Goal: Task Accomplishment & Management: Manage account settings

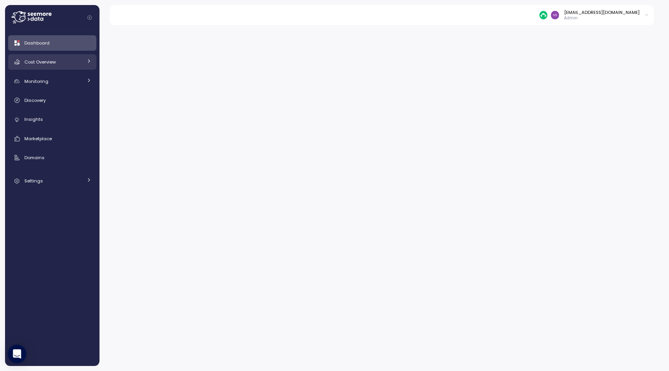
click at [86, 56] on link "Cost Overview" at bounding box center [52, 61] width 88 height 15
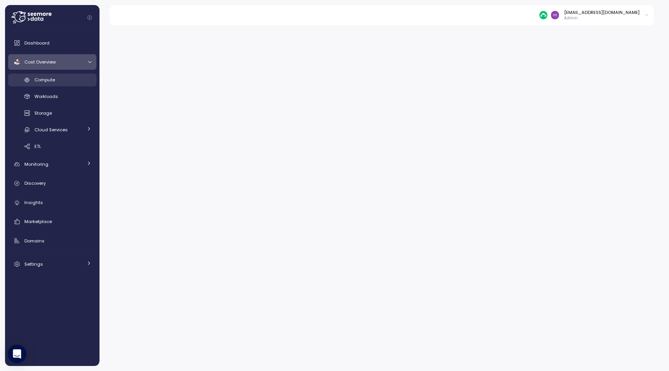
click at [79, 77] on div "Compute" at bounding box center [62, 80] width 57 height 8
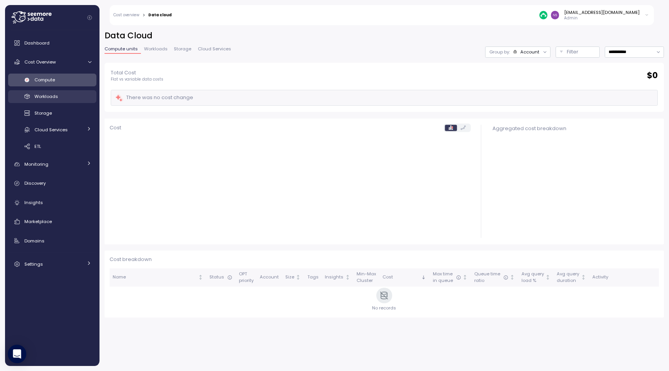
click at [38, 97] on span "Workloads" at bounding box center [46, 96] width 24 height 6
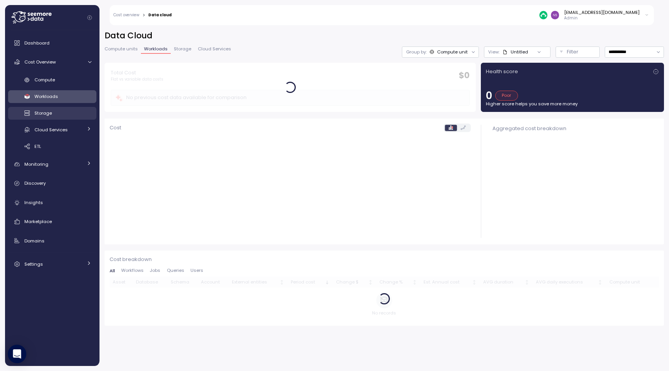
click at [41, 112] on span "Storage" at bounding box center [42, 113] width 17 height 6
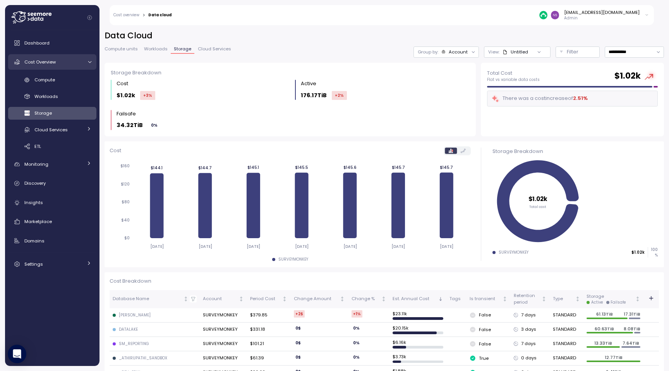
click at [53, 65] on div "Cost Overview" at bounding box center [53, 62] width 58 height 8
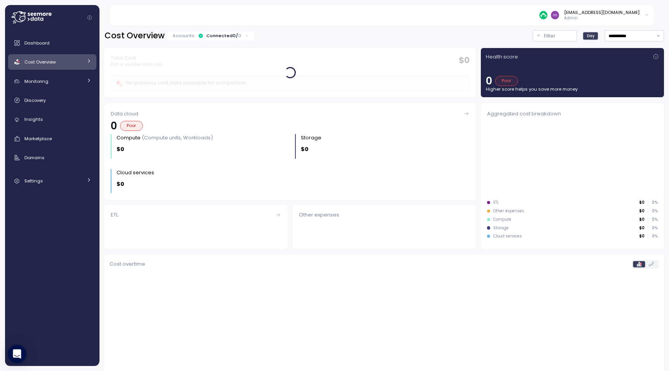
click at [53, 65] on div "Cost Overview" at bounding box center [53, 62] width 58 height 8
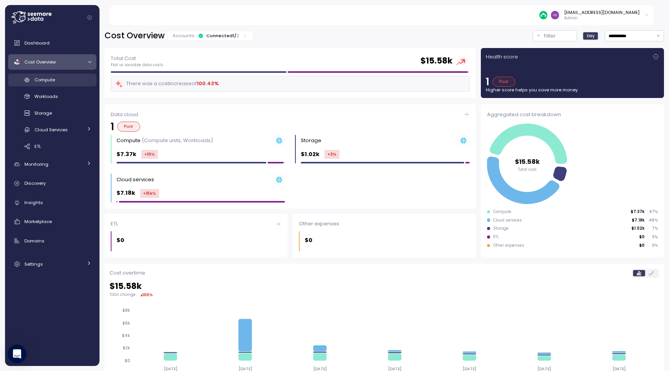
click at [56, 79] on div "Compute" at bounding box center [62, 80] width 57 height 8
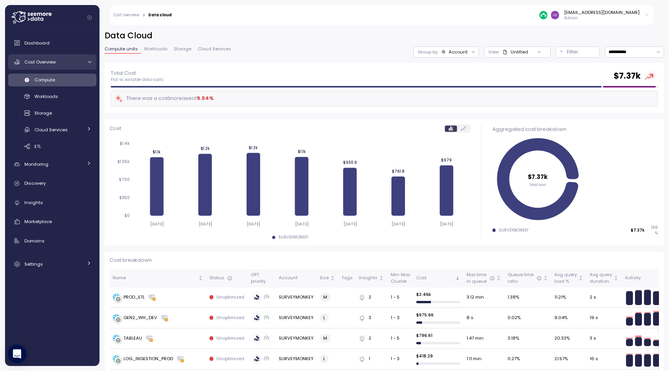
click at [58, 60] on div "Cost Overview" at bounding box center [53, 62] width 58 height 8
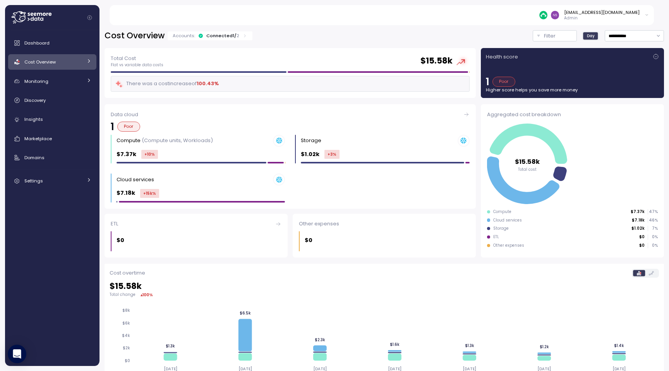
click at [506, 84] on div "Poor" at bounding box center [504, 82] width 23 height 10
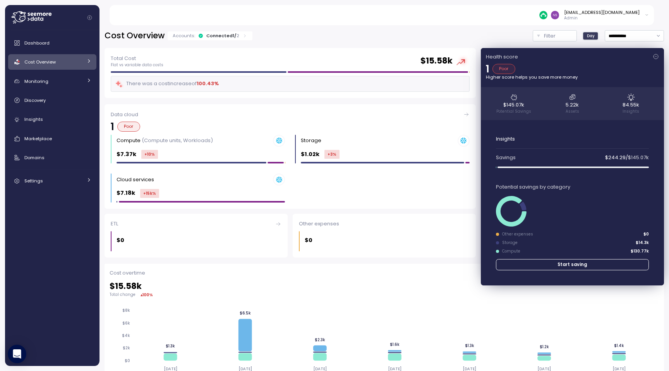
click at [655, 55] on icon at bounding box center [656, 56] width 6 height 6
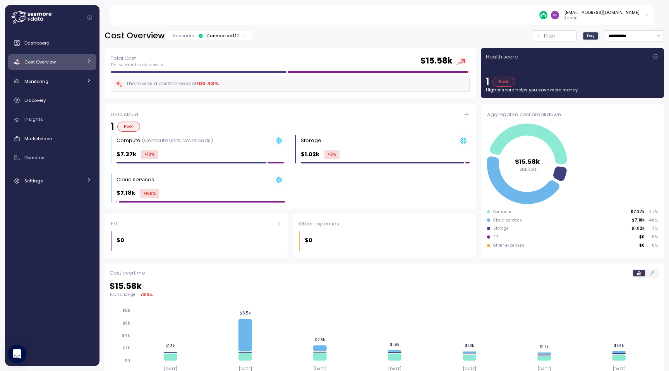
click at [655, 55] on icon at bounding box center [656, 56] width 6 height 6
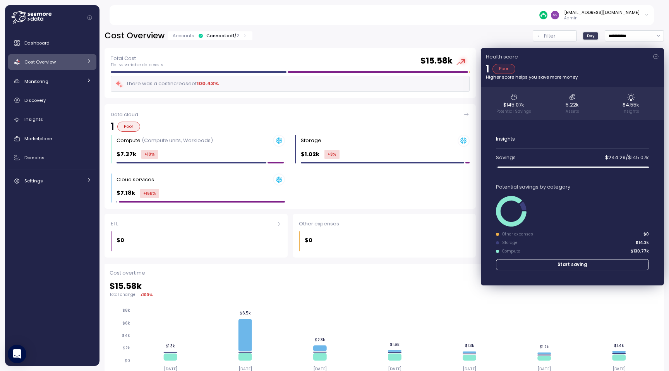
click at [487, 69] on p "1" at bounding box center [487, 69] width 3 height 10
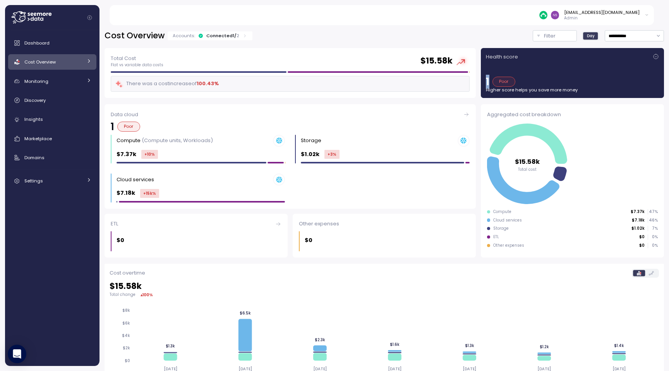
click at [487, 69] on div "Health score 1 Poor Higher score helps you save more money" at bounding box center [572, 73] width 173 height 40
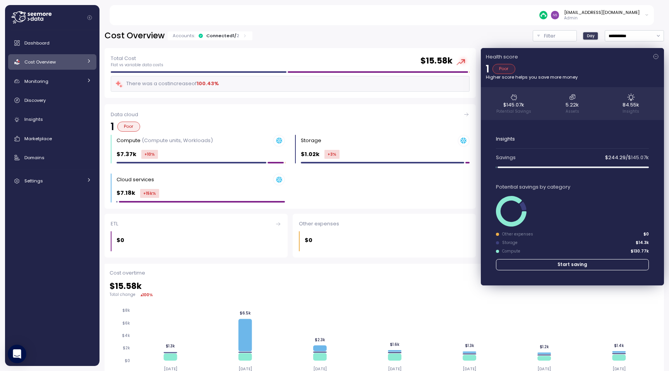
click at [582, 63] on div "Health score 1 Poor Higher score helps you save more money $145.07k Potential S…" at bounding box center [572, 166] width 183 height 237
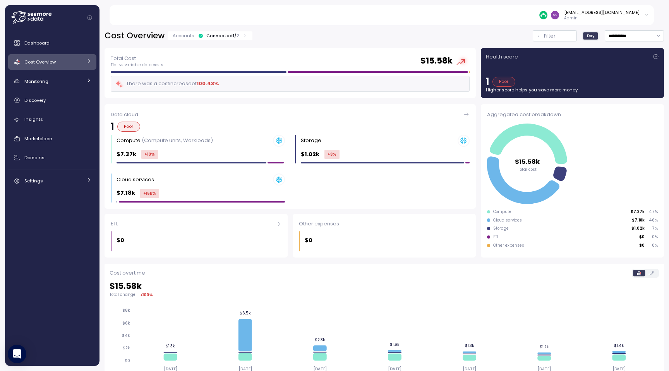
click at [582, 63] on div "Health score 1 Poor Higher score helps you save more money" at bounding box center [572, 73] width 173 height 40
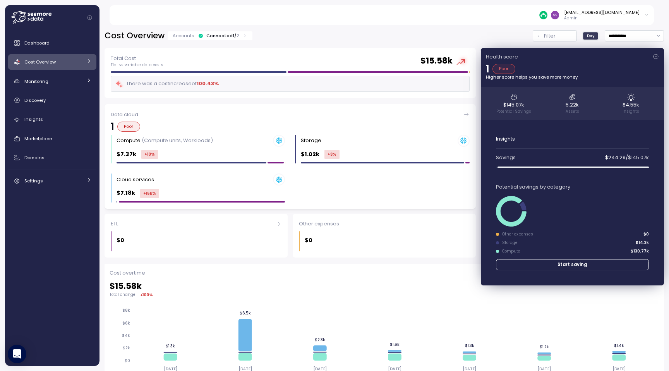
scroll to position [156, 0]
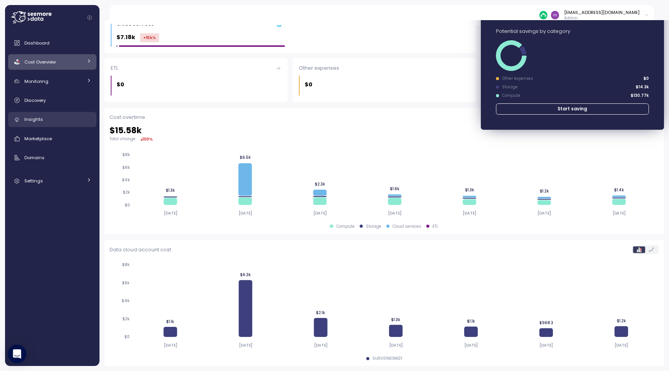
click at [40, 125] on link "Insights" at bounding box center [52, 119] width 88 height 15
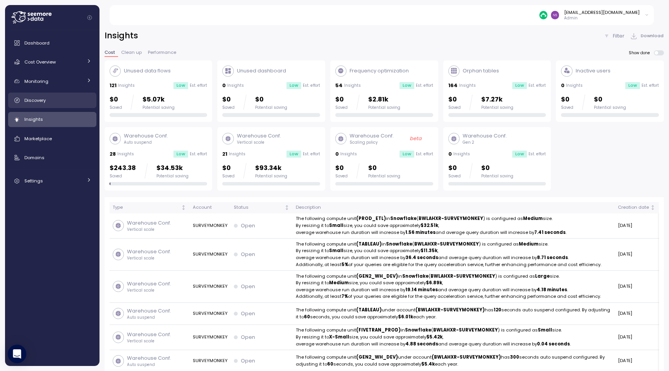
click at [64, 101] on div "Discovery" at bounding box center [57, 100] width 67 height 8
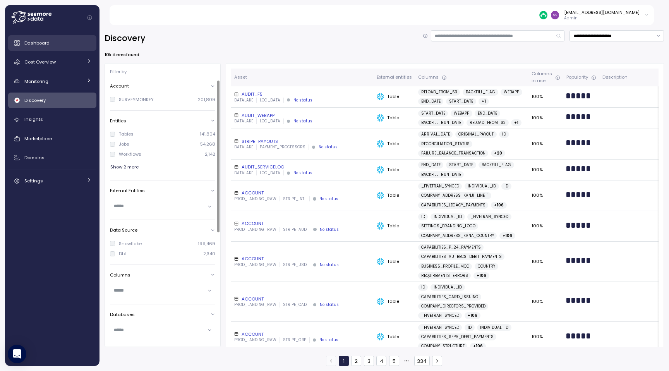
click at [51, 44] on div "Dashboard" at bounding box center [57, 43] width 67 height 8
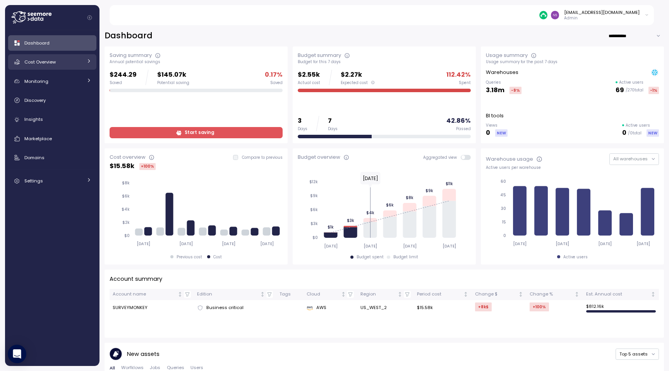
click at [79, 60] on div "Cost Overview" at bounding box center [53, 62] width 58 height 8
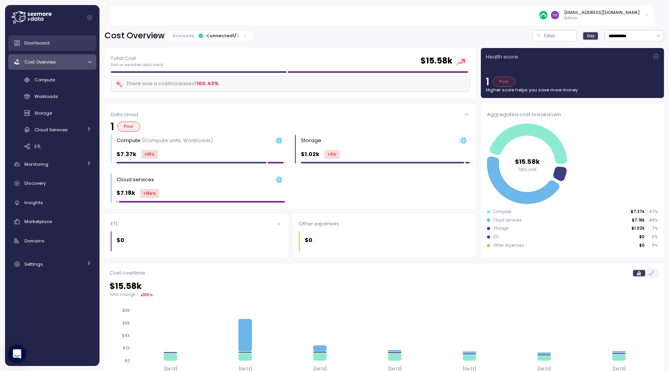
click at [75, 41] on div "Dashboard" at bounding box center [57, 43] width 67 height 8
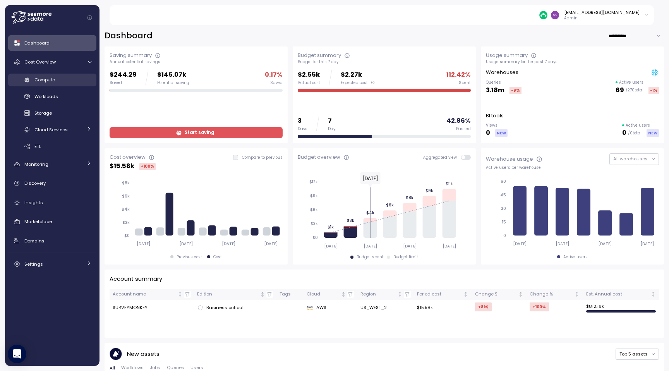
click at [65, 81] on div "Compute" at bounding box center [62, 80] width 57 height 8
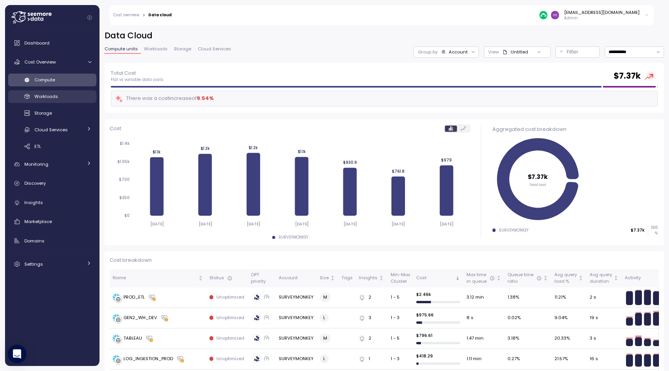
click at [64, 96] on div "Workloads" at bounding box center [62, 97] width 57 height 8
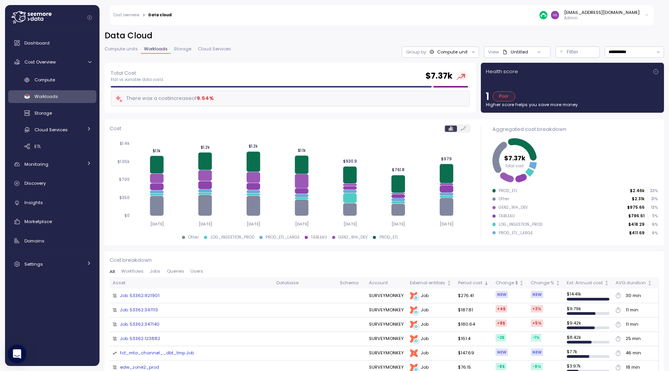
click at [500, 95] on div "Poor" at bounding box center [504, 96] width 23 height 10
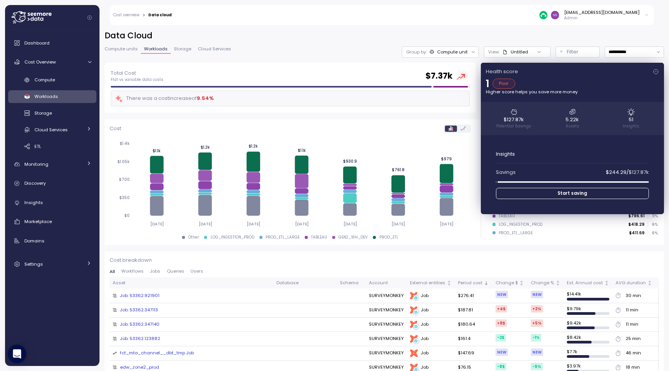
click at [512, 115] on div "$127.87k Potential Savings 5.22k Assets 51 Insights" at bounding box center [572, 118] width 183 height 33
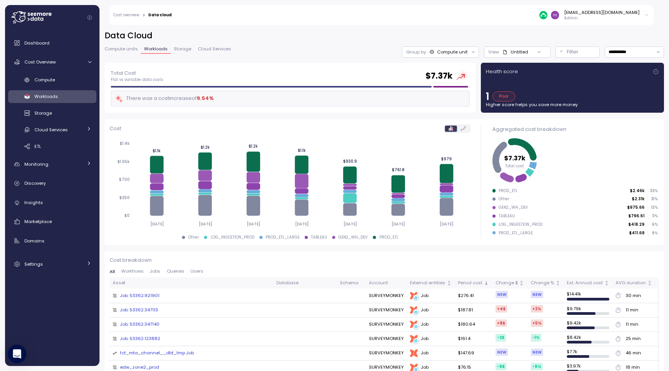
click at [523, 96] on div "1 Poor" at bounding box center [572, 96] width 173 height 10
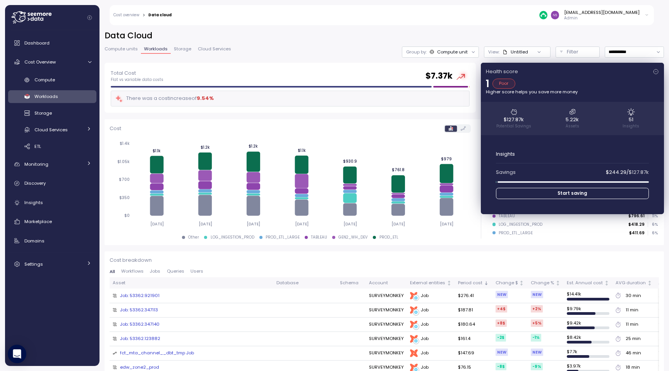
drag, startPoint x: 580, startPoint y: 72, endPoint x: 576, endPoint y: 74, distance: 4.0
click at [576, 74] on div "Health score" at bounding box center [572, 72] width 173 height 8
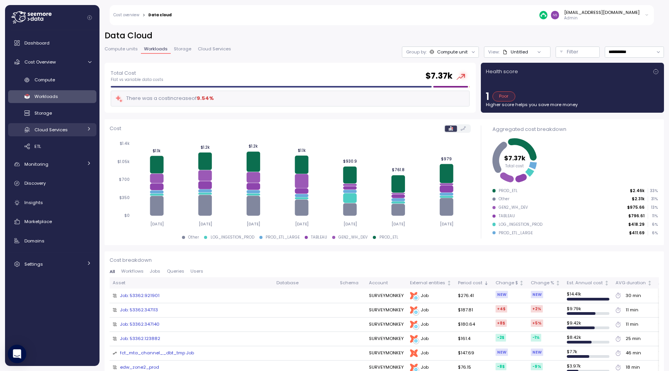
click at [66, 134] on link "Cloud Services" at bounding box center [52, 129] width 88 height 13
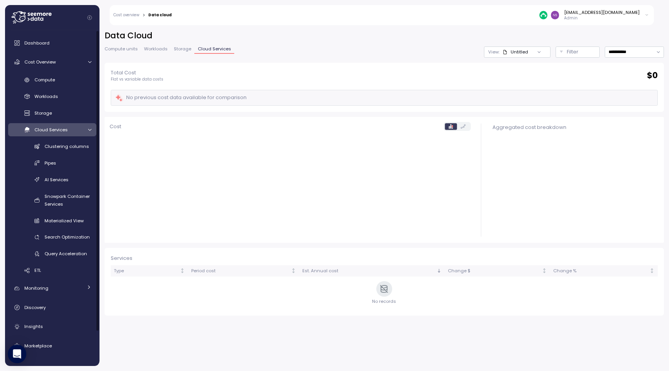
click at [66, 134] on link "Cloud Services" at bounding box center [52, 129] width 88 height 13
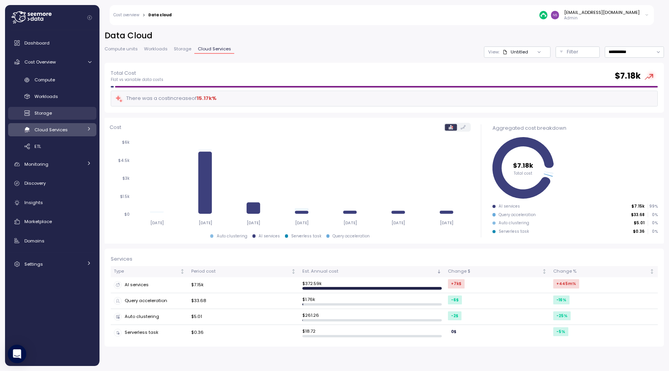
click at [65, 116] on div "Storage" at bounding box center [62, 113] width 57 height 8
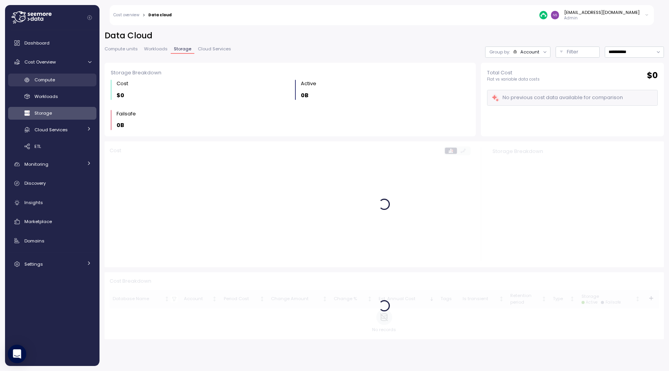
click at [71, 74] on link "Compute" at bounding box center [52, 80] width 88 height 13
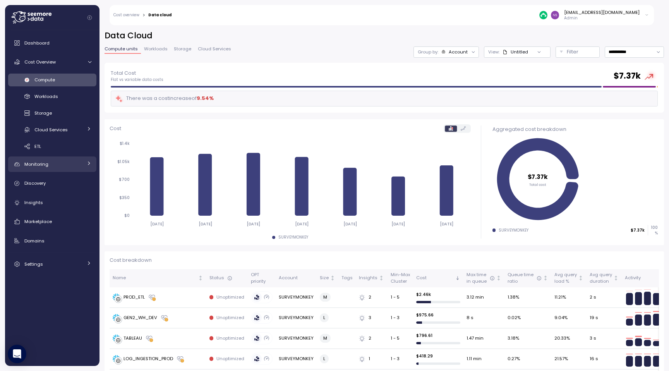
click at [56, 167] on div "Monitoring" at bounding box center [53, 164] width 58 height 8
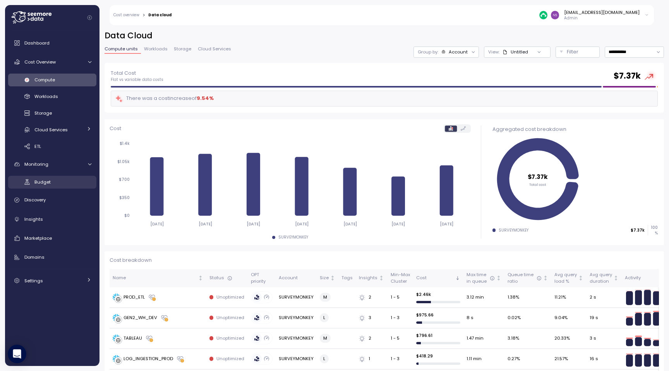
click at [57, 182] on div "Budget" at bounding box center [62, 182] width 57 height 8
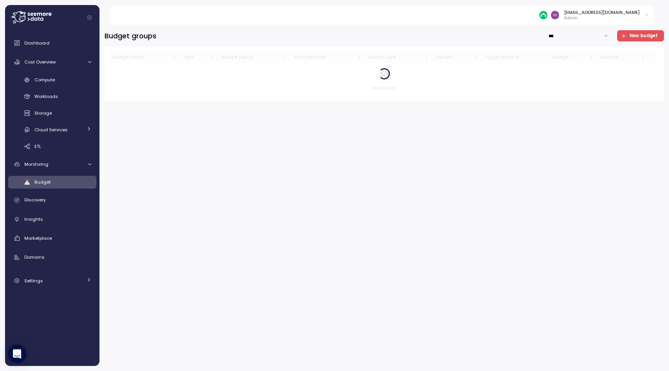
click at [36, 183] on span "Budget" at bounding box center [42, 182] width 16 height 6
click at [638, 41] on div "Budget groups *** New budget Budget name Type Budget period AVG daily cost Dail…" at bounding box center [385, 198] width 560 height 336
click at [635, 40] on span "New budget" at bounding box center [644, 36] width 28 height 10
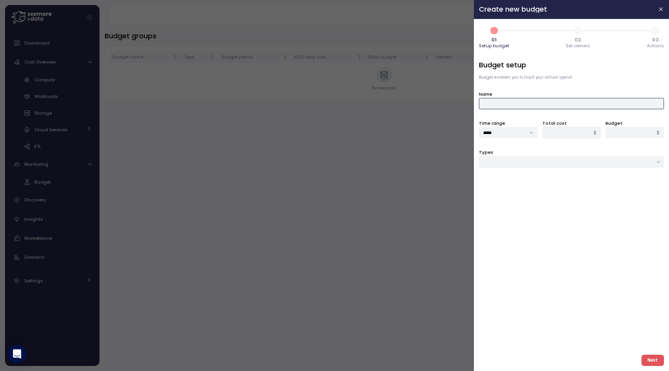
click at [513, 102] on input "Name" at bounding box center [571, 103] width 185 height 11
type input "**********"
click at [498, 132] on input "*****" at bounding box center [508, 132] width 58 height 11
click at [497, 170] on span "Monthly" at bounding box center [493, 169] width 18 height 7
type input "*******"
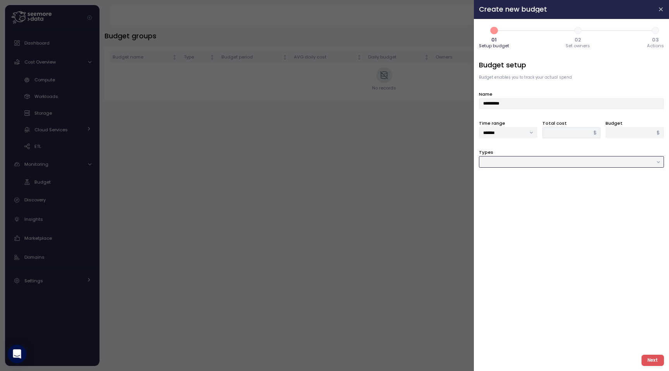
click at [522, 161] on input "Types" at bounding box center [571, 161] width 185 height 11
click at [576, 122] on div "Total cost $" at bounding box center [572, 128] width 58 height 19
click at [576, 138] on div "**********" at bounding box center [571, 204] width 185 height 289
click at [525, 98] on input "**********" at bounding box center [571, 103] width 185 height 11
click at [627, 134] on input "*" at bounding box center [635, 132] width 58 height 11
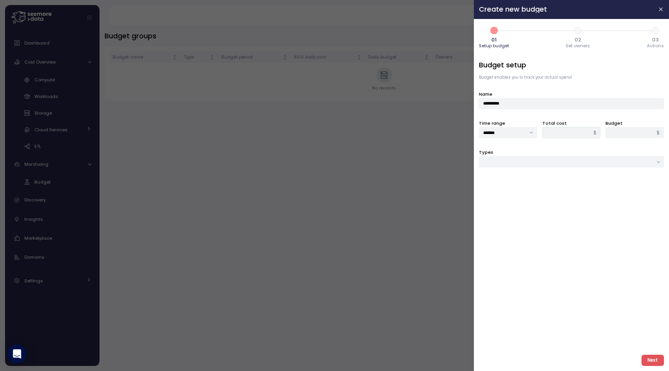
click at [594, 136] on div "$" at bounding box center [595, 132] width 11 height 11
click at [635, 133] on input "*****" at bounding box center [635, 132] width 58 height 11
click at [616, 166] on input "Types" at bounding box center [571, 161] width 185 height 11
click at [622, 132] on input "****" at bounding box center [635, 132] width 58 height 11
type input "***"
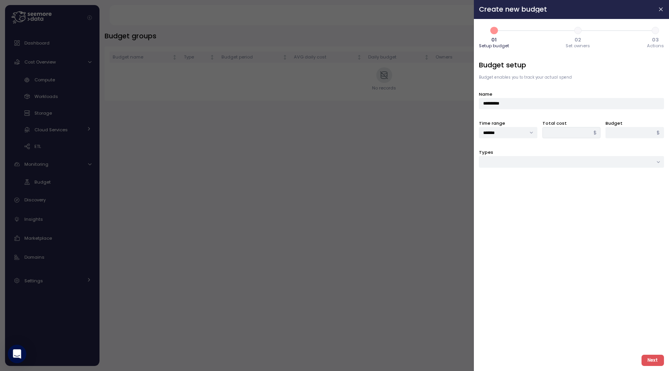
click at [569, 167] on div "**********" at bounding box center [571, 204] width 185 height 289
click at [571, 156] on div "Types" at bounding box center [571, 157] width 185 height 19
click at [571, 162] on input "Types" at bounding box center [571, 161] width 185 height 11
click at [565, 199] on div "User" at bounding box center [572, 199] width 182 height 10
type input "****"
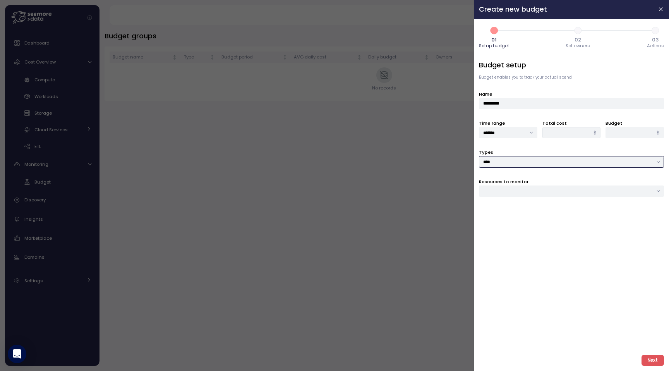
click at [559, 194] on div at bounding box center [571, 191] width 185 height 11
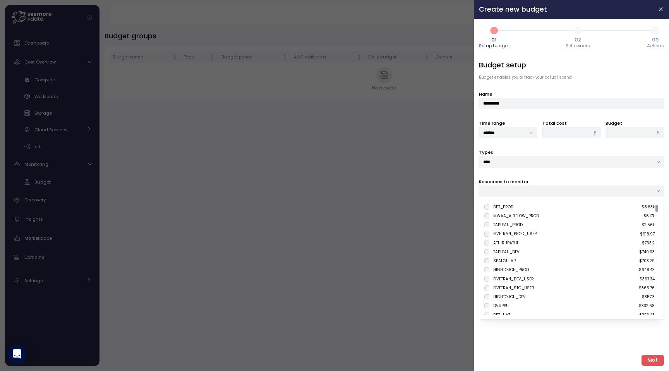
click at [532, 191] on div at bounding box center [571, 191] width 185 height 11
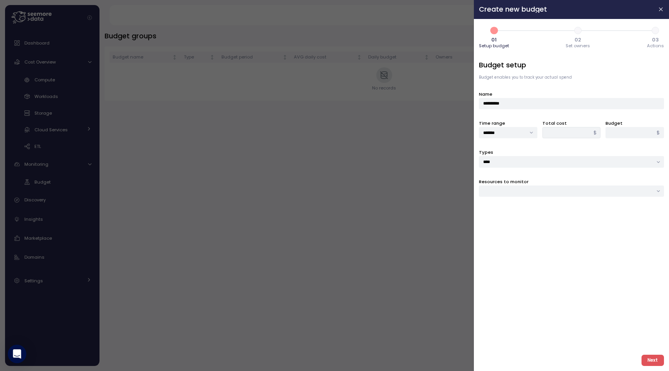
click at [532, 191] on div at bounding box center [571, 191] width 185 height 11
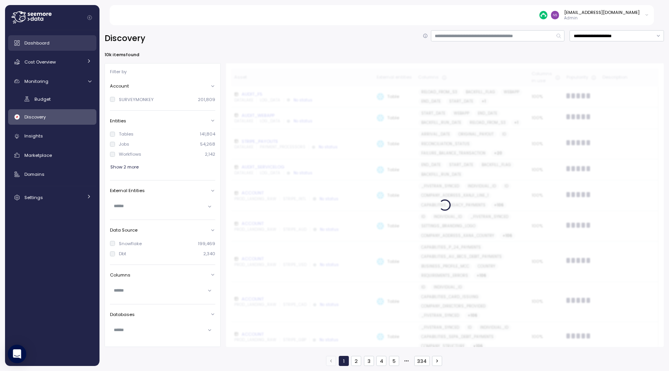
click at [64, 46] on div "Dashboard" at bounding box center [57, 43] width 67 height 8
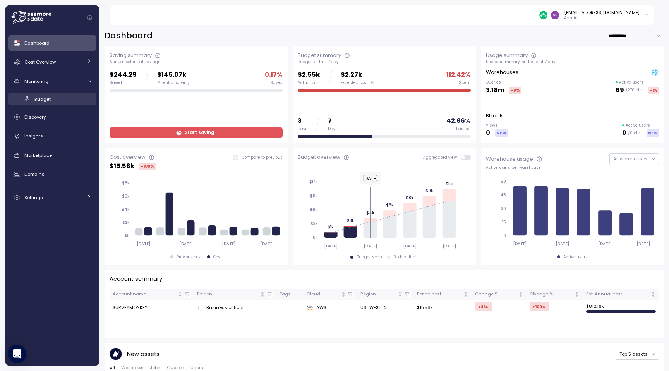
click at [54, 102] on div "Budget" at bounding box center [62, 99] width 57 height 8
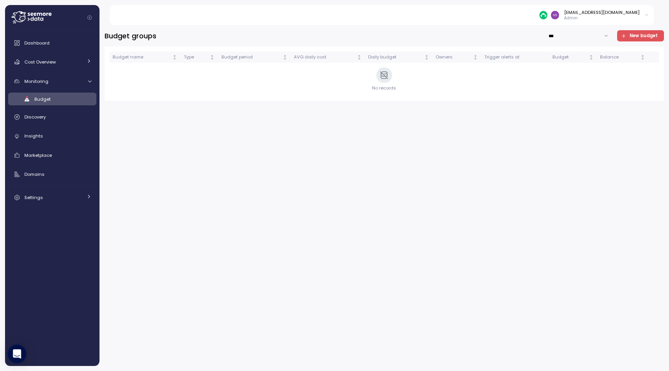
click at [643, 38] on span "New budget" at bounding box center [644, 36] width 28 height 10
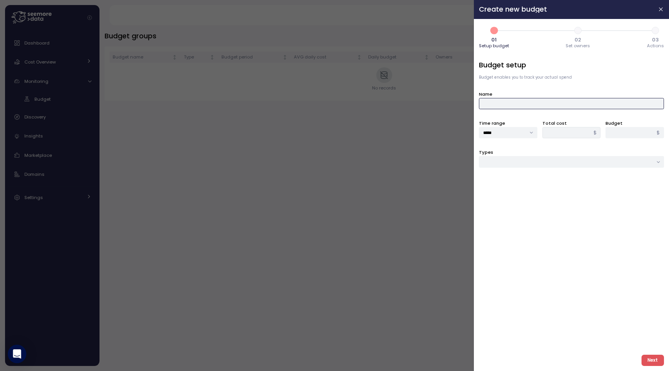
click at [544, 100] on input "Name" at bounding box center [571, 103] width 185 height 11
click at [502, 161] on input "Types" at bounding box center [571, 161] width 185 height 11
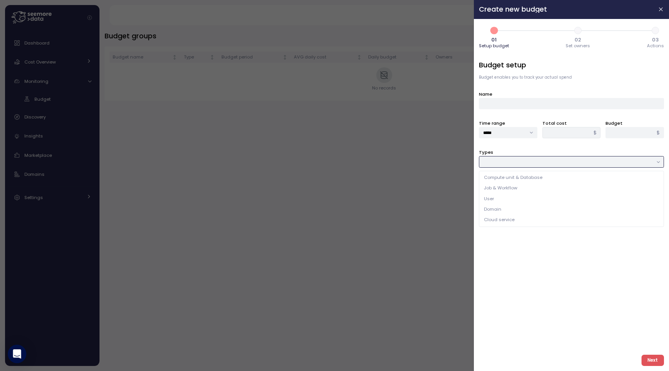
click at [511, 198] on div "User" at bounding box center [572, 199] width 182 height 10
type input "****"
click at [522, 193] on div at bounding box center [571, 191] width 185 height 11
click at [580, 33] on span "2" at bounding box center [578, 30] width 13 height 13
click at [662, 7] on icon "button" at bounding box center [662, 9] width 6 height 6
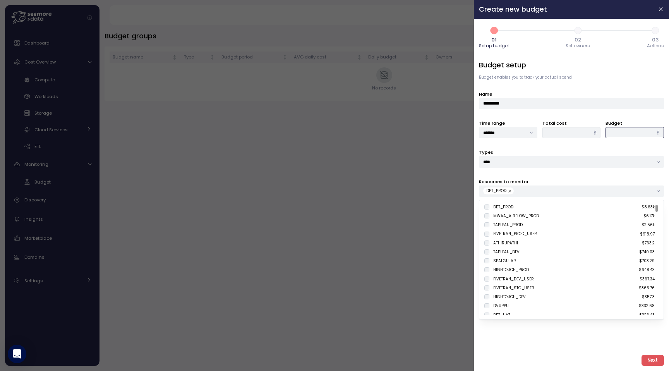
type input "*****"
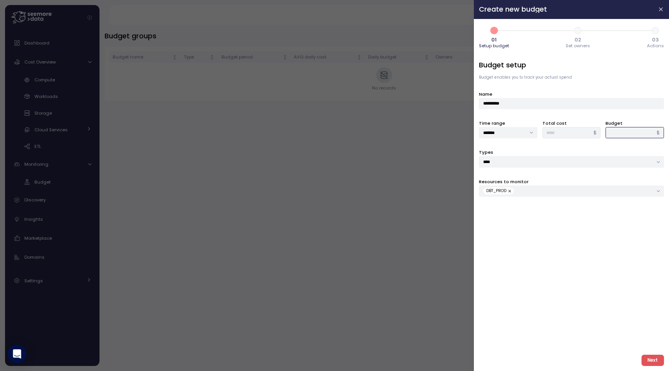
click at [628, 133] on input "***" at bounding box center [635, 132] width 58 height 11
type input "*****"
click at [654, 359] on span "Next" at bounding box center [653, 360] width 10 height 10
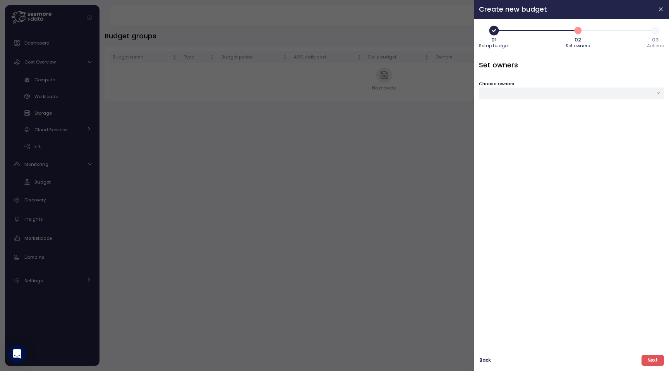
click at [507, 89] on div at bounding box center [571, 93] width 185 height 11
click at [612, 112] on input at bounding box center [603, 112] width 63 height 16
click at [604, 111] on input at bounding box center [603, 112] width 63 height 16
type input "*****"
click at [583, 189] on div "Set owners Choose owners" at bounding box center [571, 204] width 185 height 289
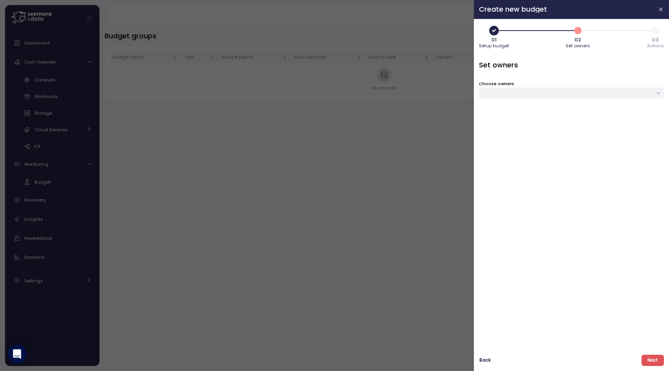
click at [537, 93] on div at bounding box center [571, 93] width 185 height 11
click at [600, 110] on input at bounding box center [603, 112] width 63 height 16
click at [655, 31] on span "3" at bounding box center [655, 30] width 13 height 13
click at [519, 98] on div at bounding box center [571, 93] width 185 height 11
click at [612, 113] on input at bounding box center [603, 112] width 63 height 16
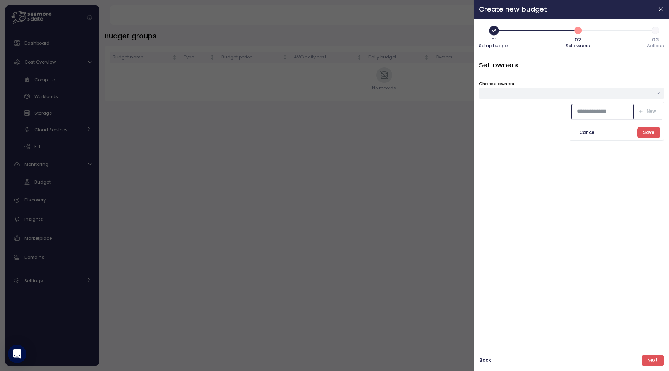
click at [604, 111] on input at bounding box center [603, 112] width 63 height 16
type input "**"
click at [133, 98] on div at bounding box center [334, 185] width 669 height 371
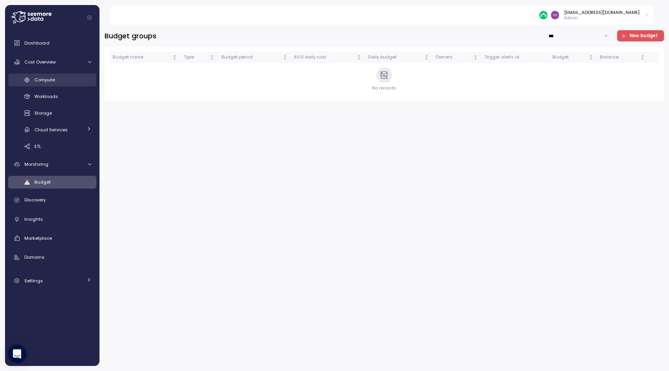
click at [39, 81] on span "Compute" at bounding box center [44, 80] width 21 height 6
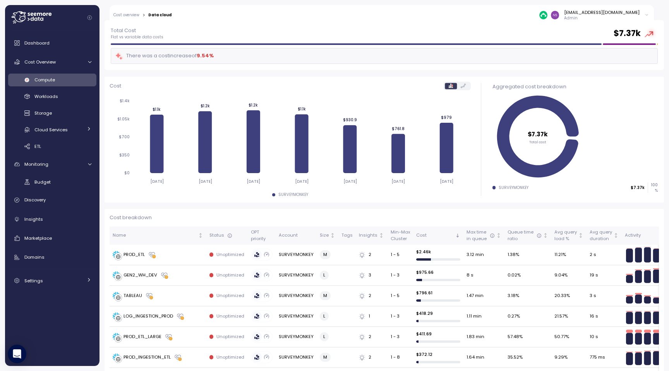
scroll to position [42, 0]
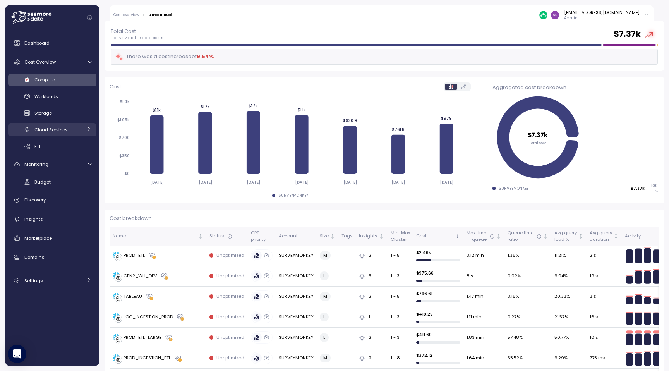
click at [78, 131] on div "Cloud Services" at bounding box center [58, 130] width 48 height 8
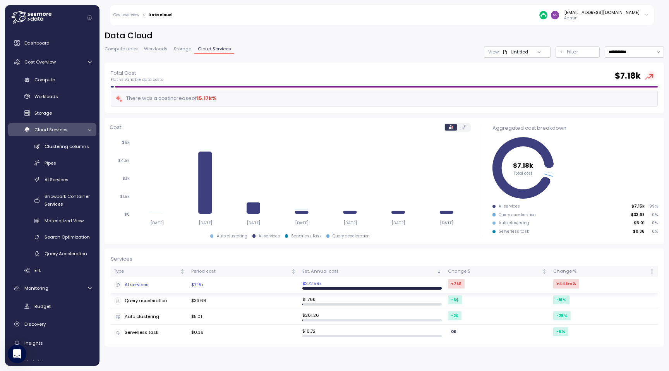
click at [156, 286] on div "AI services" at bounding box center [149, 285] width 71 height 8
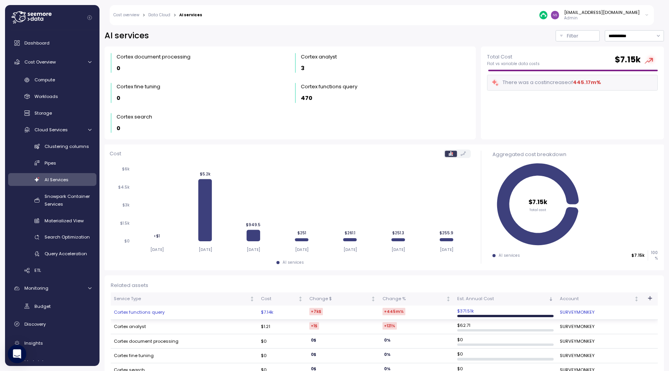
click at [151, 312] on td "Cortex functions query" at bounding box center [184, 313] width 147 height 14
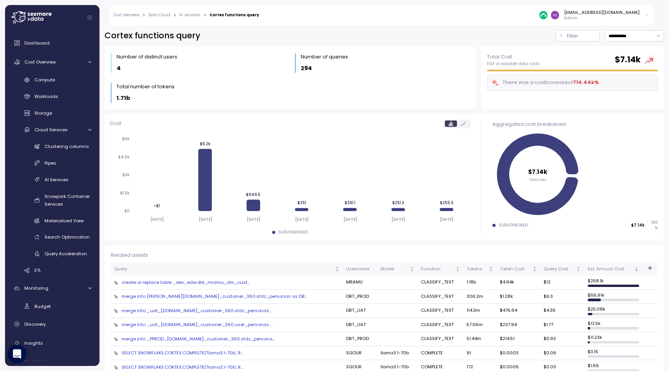
scroll to position [55, 0]
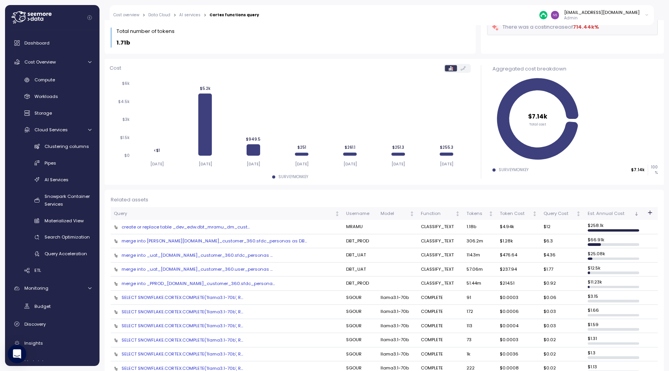
click at [209, 228] on div "create or replace table _dev_edw.dbt_mramu_dm_cust..." at bounding box center [227, 227] width 226 height 6
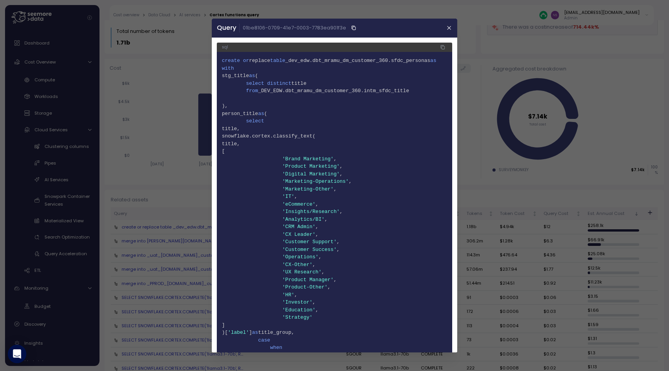
scroll to position [266, 0]
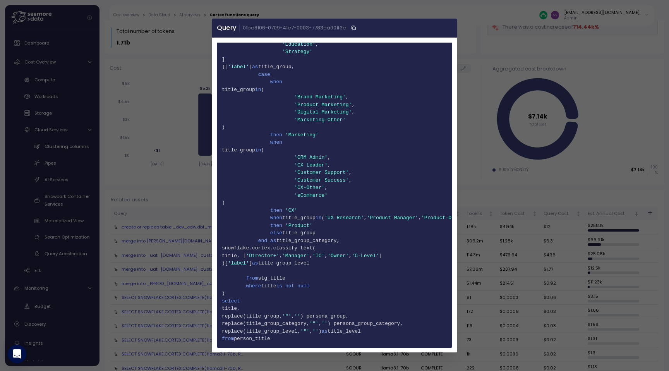
click at [446, 28] on button "button" at bounding box center [449, 28] width 9 height 9
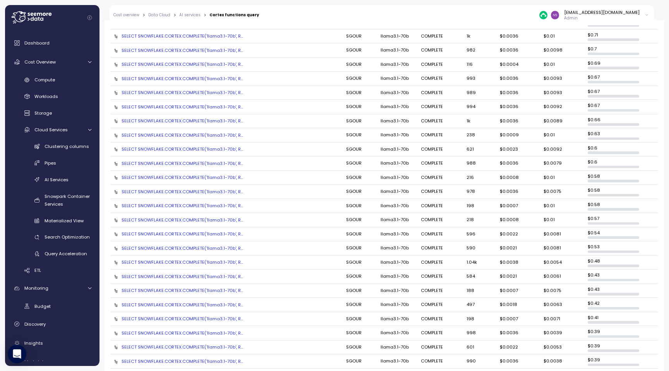
scroll to position [0, 0]
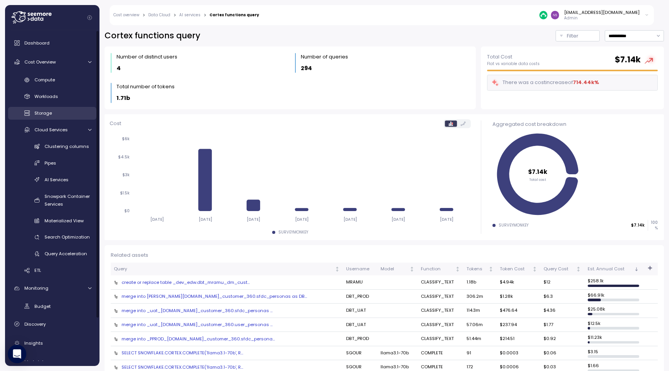
click at [80, 113] on div "Storage" at bounding box center [62, 113] width 57 height 8
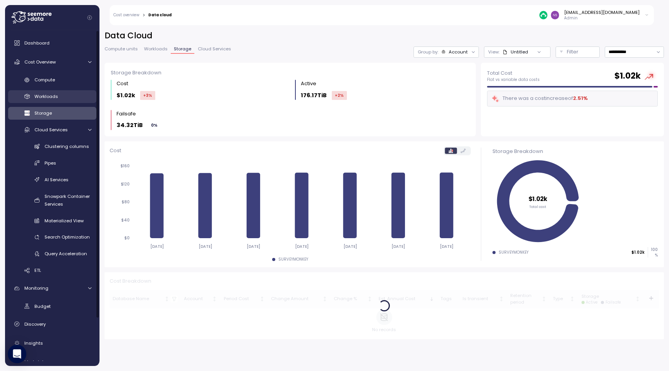
click at [76, 101] on link "Workloads" at bounding box center [52, 96] width 88 height 13
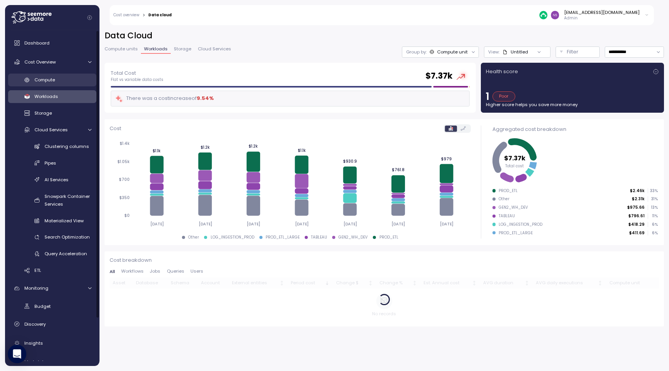
click at [56, 75] on link "Compute" at bounding box center [52, 80] width 88 height 13
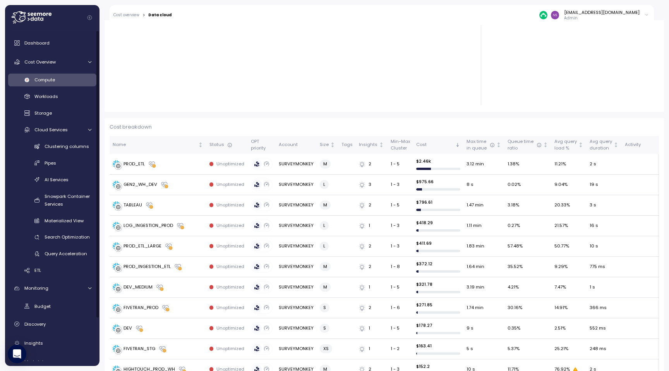
scroll to position [133, 0]
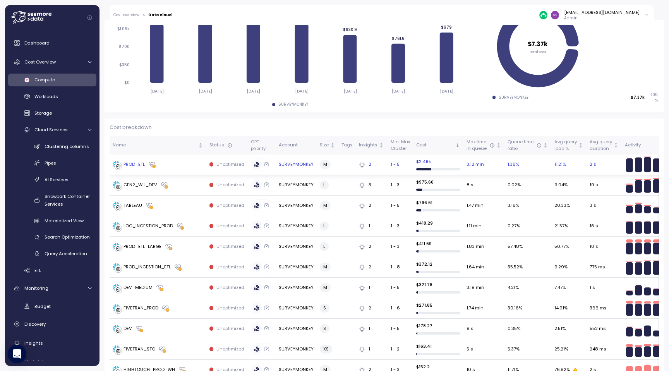
click at [211, 164] on div at bounding box center [212, 164] width 4 height 4
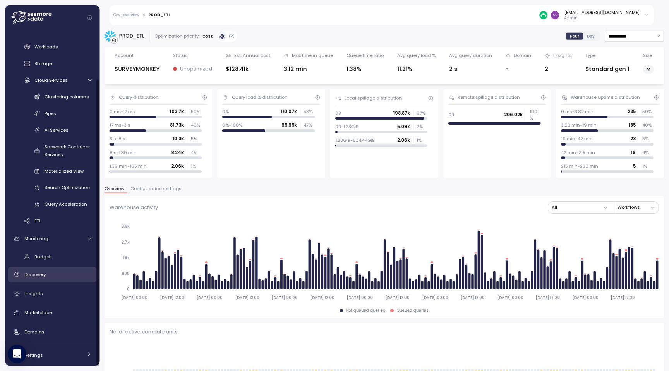
scroll to position [55, 0]
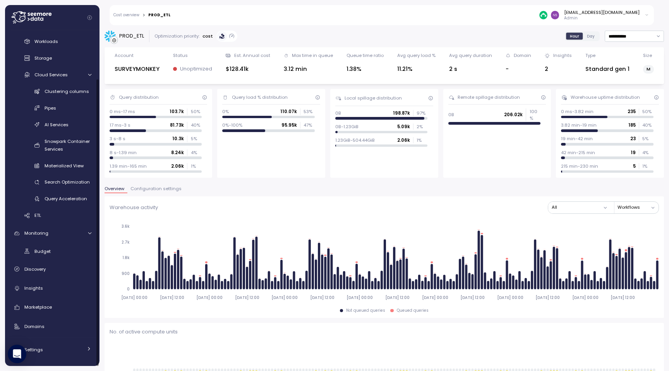
click at [169, 190] on span "Configuration settings" at bounding box center [156, 189] width 51 height 4
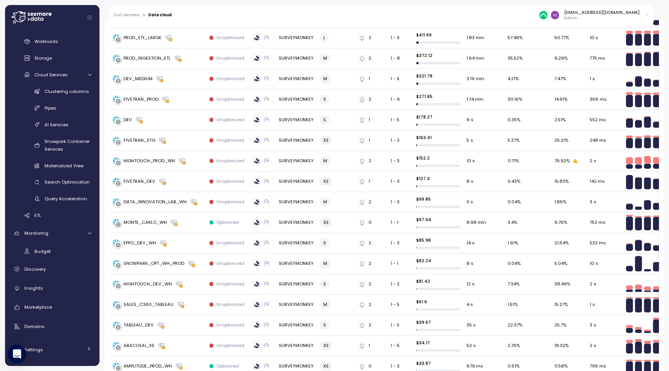
scroll to position [341, 0]
click at [227, 117] on p "Unoptimized" at bounding box center [231, 120] width 28 height 6
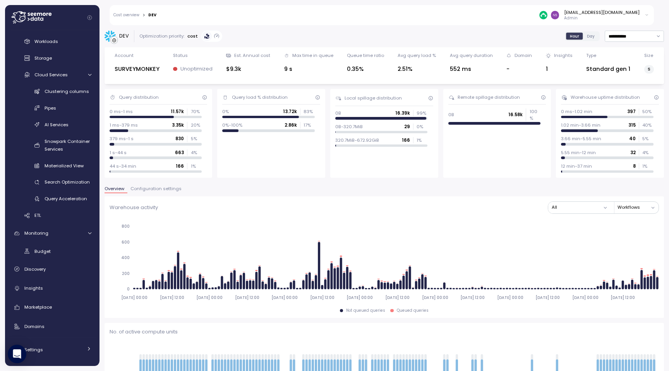
click at [194, 73] on p "Unoptimized" at bounding box center [197, 69] width 32 height 8
click at [177, 70] on div "Unoptimized" at bounding box center [193, 69] width 40 height 8
click at [177, 68] on div at bounding box center [175, 69] width 4 height 4
click at [164, 194] on div "Overview Configuration settings" at bounding box center [385, 192] width 560 height 10
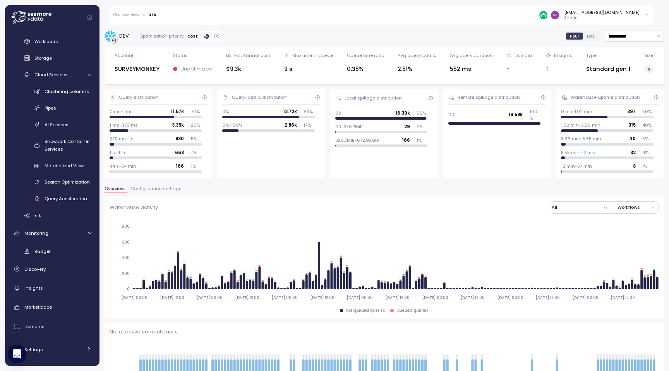
click at [166, 188] on span "Configuration settings" at bounding box center [156, 189] width 51 height 4
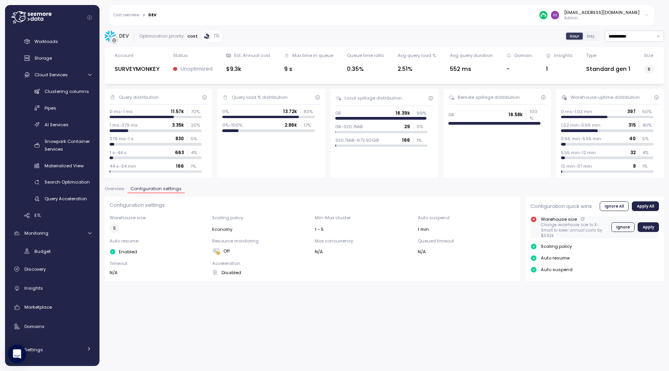
click at [648, 228] on span "Apply" at bounding box center [649, 227] width 12 height 9
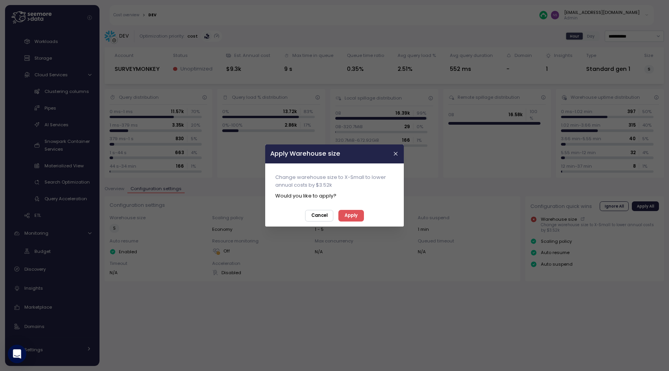
click at [316, 219] on span "Cancel" at bounding box center [319, 216] width 16 height 10
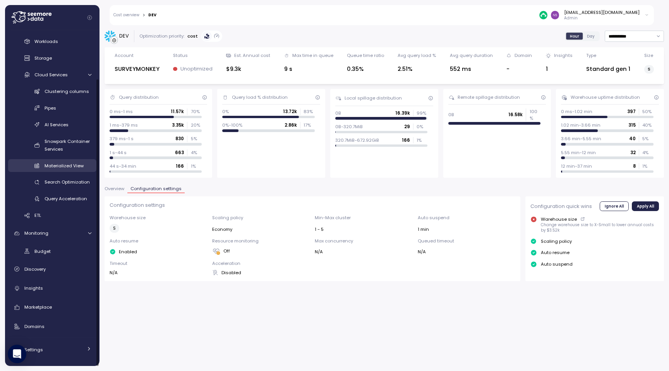
click at [72, 163] on span "Materialized View" at bounding box center [64, 166] width 39 height 6
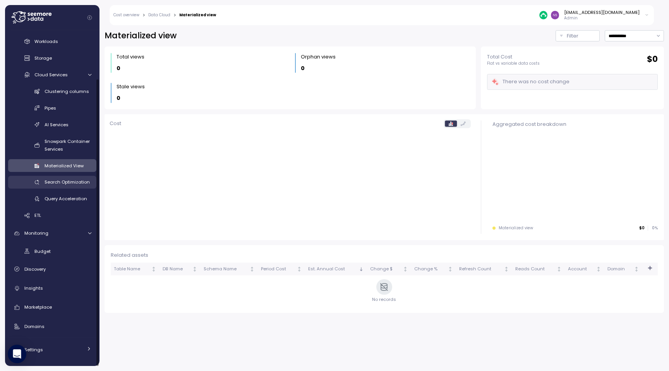
click at [69, 181] on span "Search Optimization" at bounding box center [67, 182] width 45 height 6
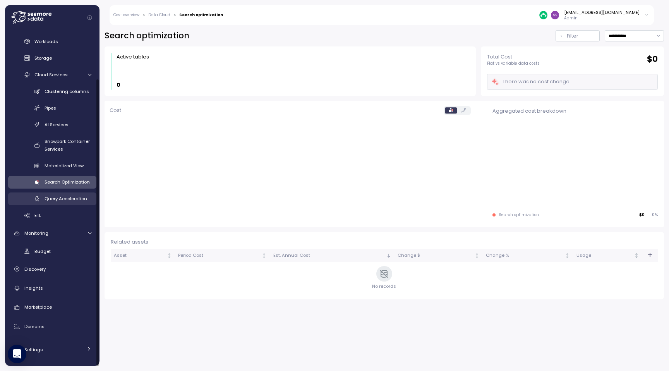
click at [67, 199] on span "Query Acceleration" at bounding box center [66, 199] width 43 height 6
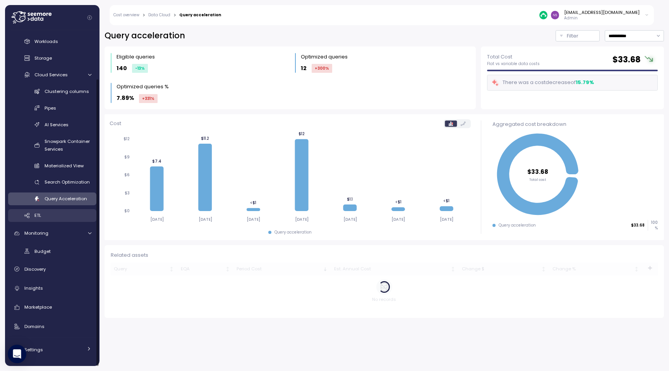
click at [57, 218] on div "ETL" at bounding box center [62, 215] width 57 height 8
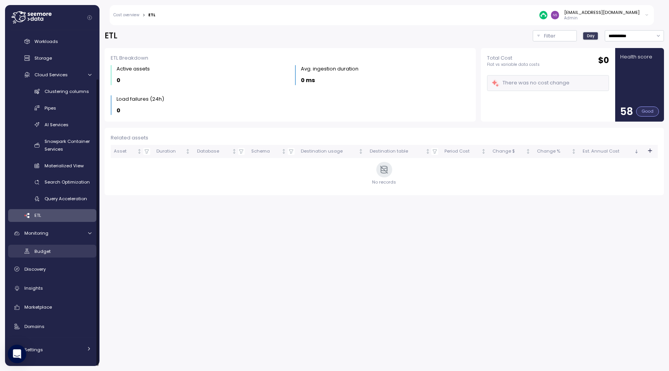
click at [60, 248] on div "Budget" at bounding box center [62, 252] width 57 height 8
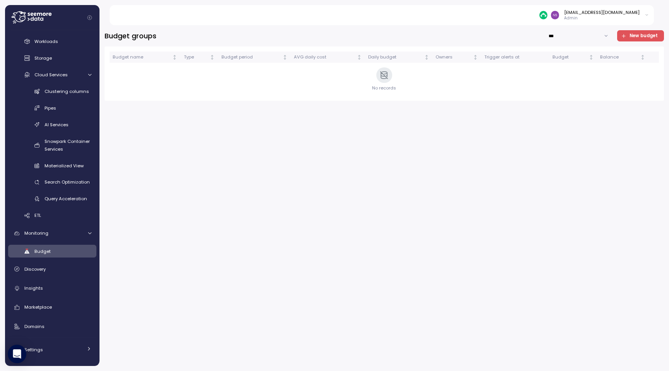
click at [644, 35] on span "New budget" at bounding box center [644, 36] width 28 height 10
click at [644, 35] on body "nsrinivas@surveymonkey.com Admin Dashboard Cost Overview Compute Workloads Stor…" at bounding box center [334, 185] width 669 height 371
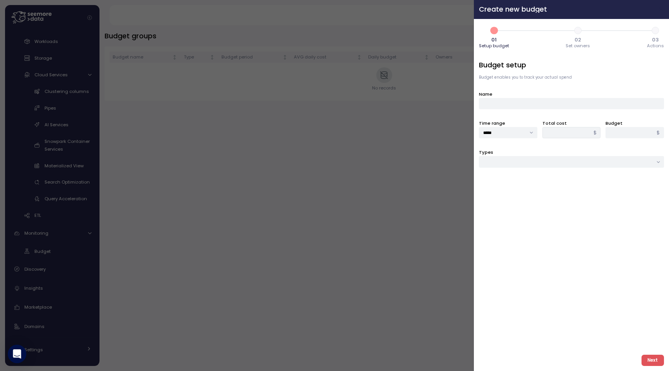
click at [660, 11] on icon "button" at bounding box center [662, 9] width 6 height 6
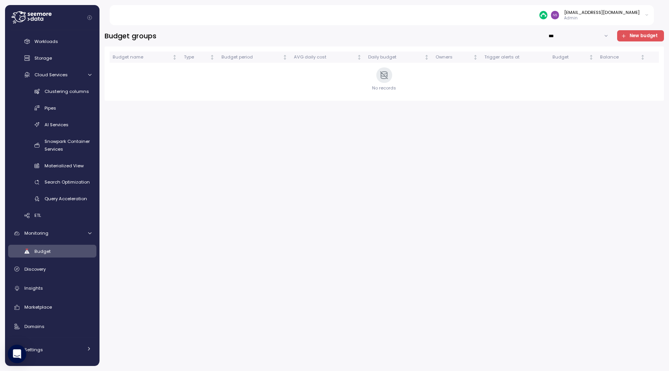
click at [633, 12] on div "[EMAIL_ADDRESS][DOMAIN_NAME]" at bounding box center [602, 12] width 76 height 6
click at [579, 15] on p "Admin" at bounding box center [602, 17] width 76 height 5
click at [559, 15] on img at bounding box center [555, 15] width 8 height 8
click at [548, 16] on img at bounding box center [544, 15] width 8 height 8
click at [46, 349] on div "Settings" at bounding box center [53, 350] width 58 height 8
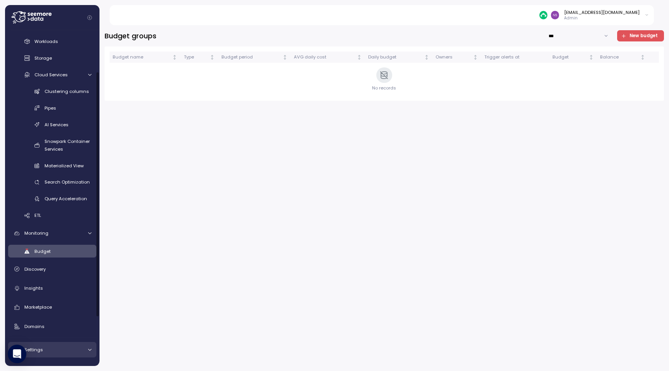
click at [68, 352] on div "Settings" at bounding box center [53, 350] width 58 height 8
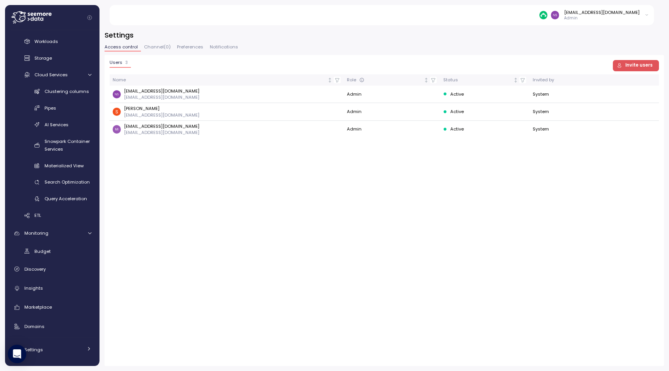
click at [622, 64] on icon "button" at bounding box center [619, 65] width 5 height 5
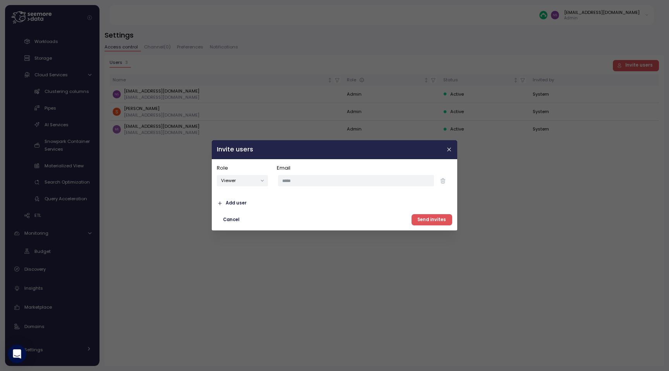
click at [242, 182] on button "Viewer" at bounding box center [242, 180] width 51 height 11
click at [449, 150] on icon "button" at bounding box center [450, 150] width 6 height 6
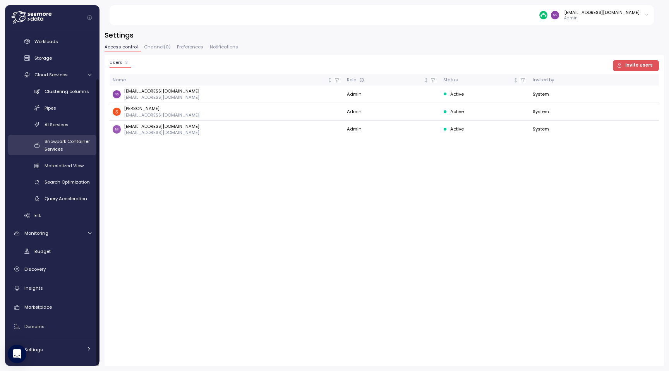
click at [64, 142] on span "Snowpark Container Services" at bounding box center [67, 145] width 45 height 14
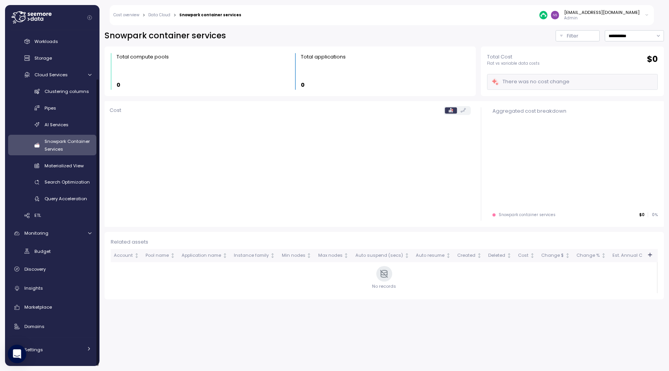
click at [65, 156] on div "Clustering columns Pipes AI Services Snowpark Container Services Materialized V…" at bounding box center [52, 145] width 88 height 120
click at [65, 170] on link "Materialized View" at bounding box center [52, 165] width 88 height 13
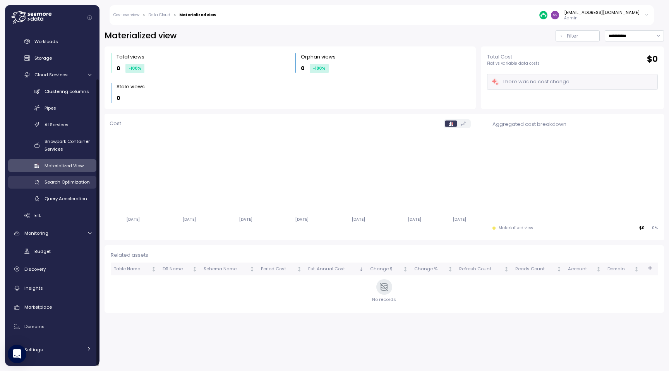
click at [51, 184] on span "Search Optimization" at bounding box center [67, 182] width 45 height 6
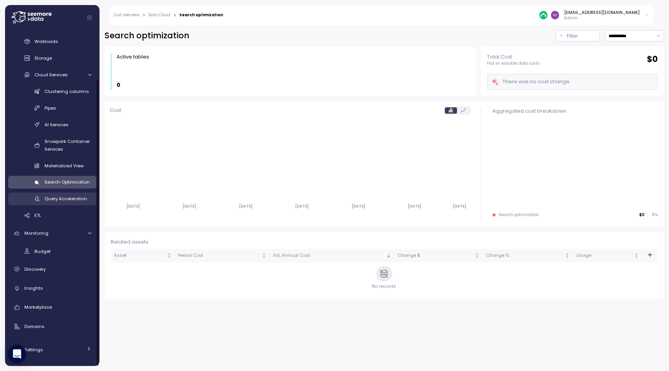
click at [55, 198] on span "Query Acceleration" at bounding box center [66, 199] width 43 height 6
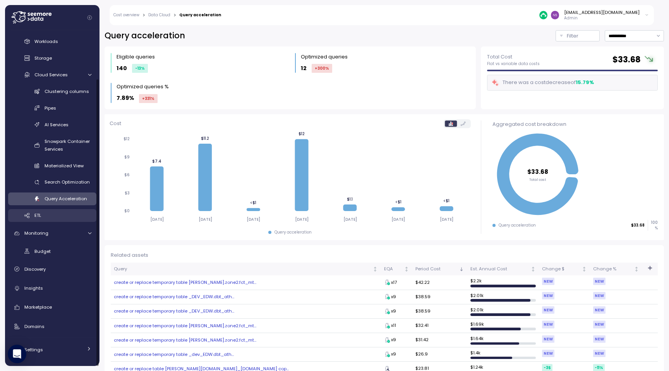
click at [50, 218] on div "ETL" at bounding box center [62, 215] width 57 height 8
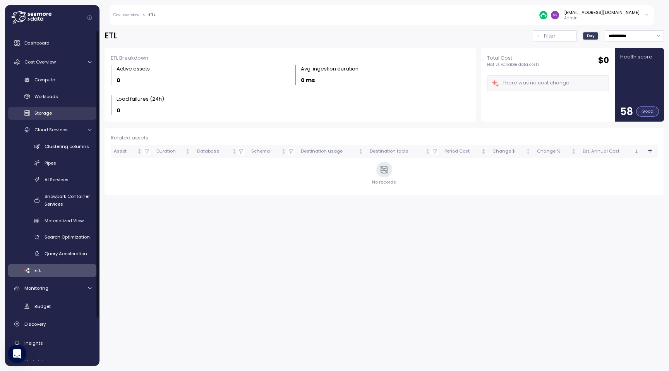
click at [58, 114] on div "Storage" at bounding box center [62, 113] width 57 height 8
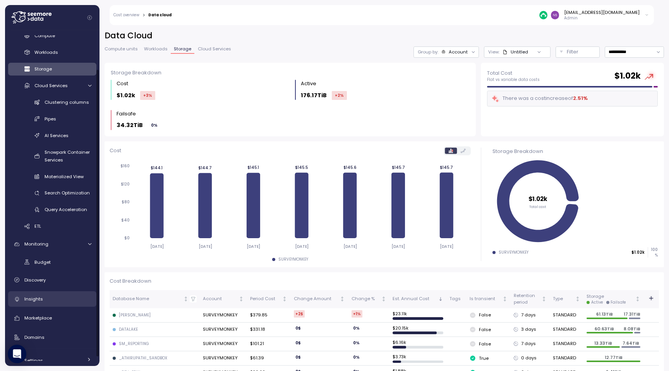
scroll to position [55, 0]
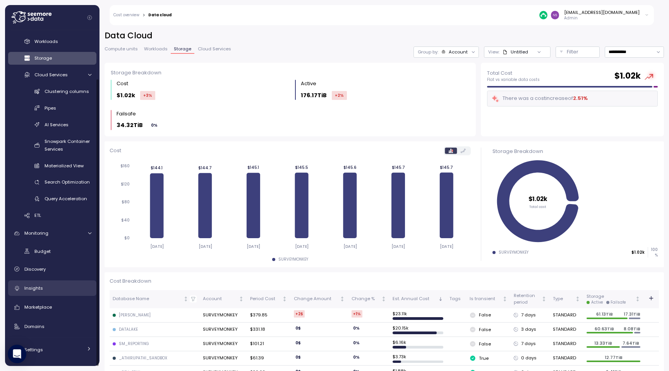
click at [53, 289] on div "Insights" at bounding box center [57, 288] width 67 height 8
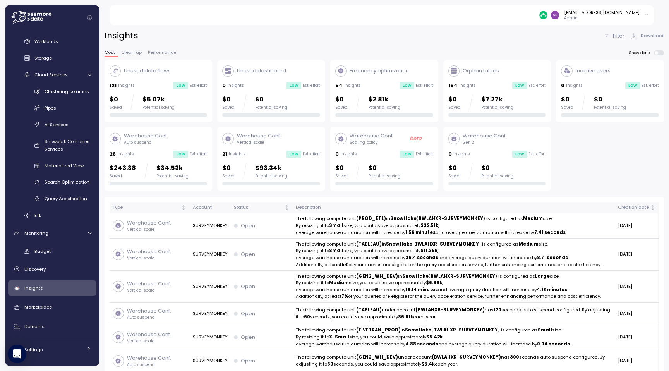
click at [486, 77] on div "Orphan tables 164 Insights Low Est. effort $0 Saved $7.27k Potential saving" at bounding box center [498, 91] width 98 height 52
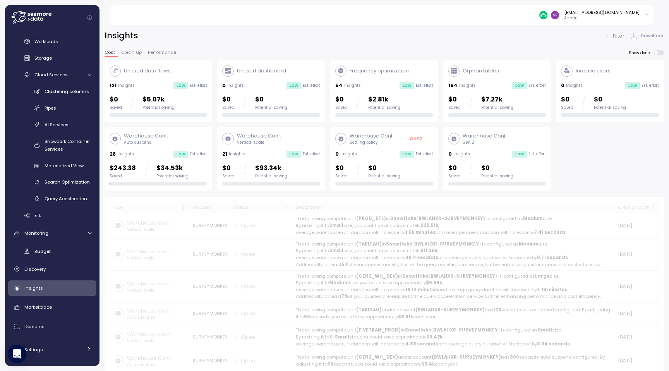
click at [308, 72] on div "Unused dashboard" at bounding box center [271, 70] width 98 height 11
click at [61, 302] on link "Marketplace" at bounding box center [52, 307] width 88 height 15
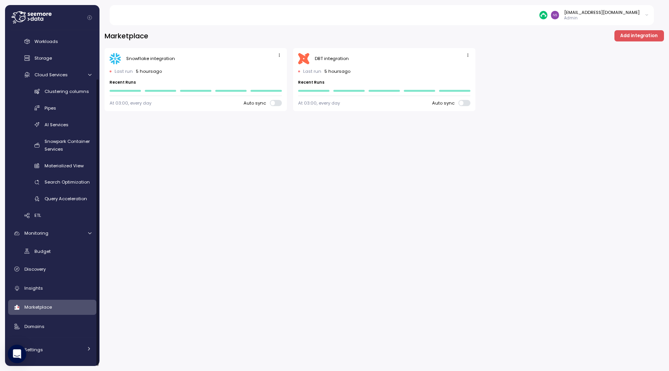
click at [621, 40] on button "Add integration" at bounding box center [640, 35] width 50 height 11
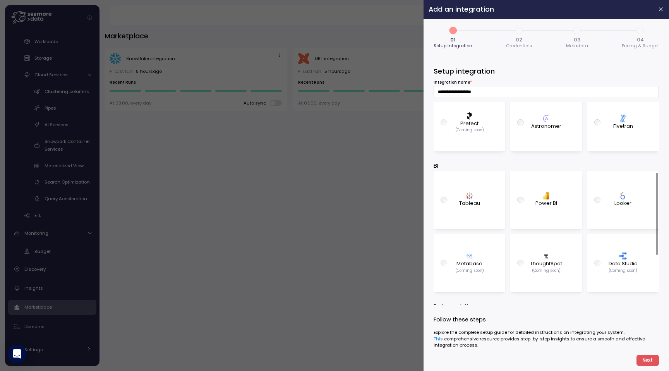
scroll to position [234, 0]
click at [486, 199] on div "Tableau" at bounding box center [469, 197] width 59 height 51
type input "**********"
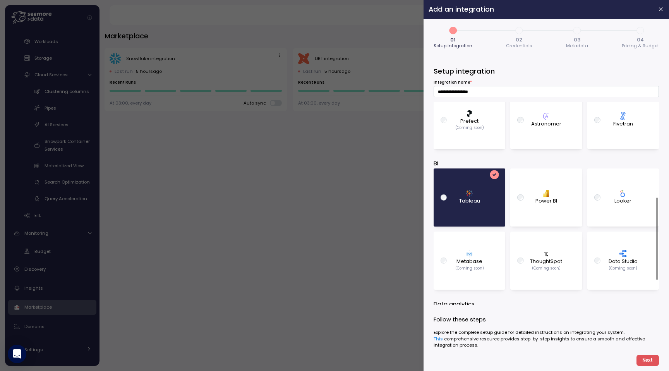
click at [641, 365] on button "Next" at bounding box center [648, 360] width 22 height 11
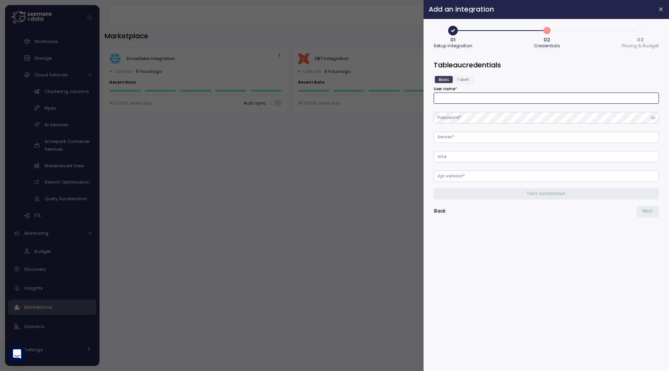
click at [492, 101] on input "User name *" at bounding box center [546, 98] width 225 height 11
click at [448, 155] on input "Site" at bounding box center [546, 156] width 225 height 11
click at [454, 180] on input "Api version *" at bounding box center [546, 175] width 225 height 11
click at [438, 210] on span "Back" at bounding box center [440, 211] width 12 height 10
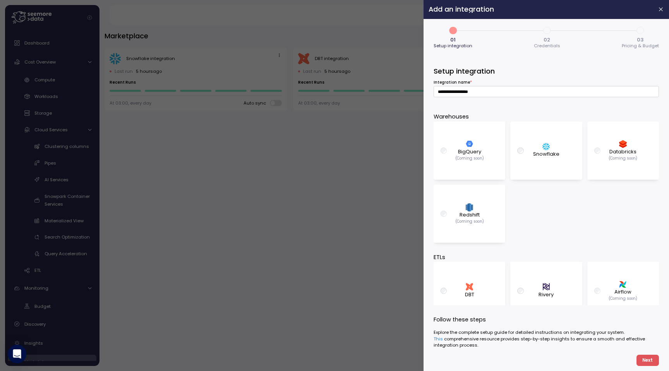
scroll to position [55, 0]
click at [348, 143] on div at bounding box center [334, 185] width 669 height 371
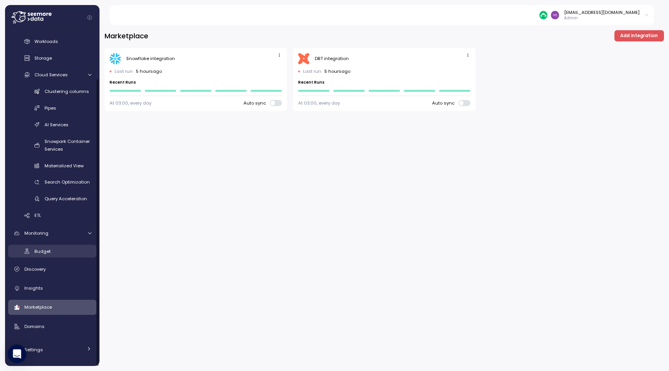
click at [38, 247] on link "Budget" at bounding box center [52, 251] width 88 height 13
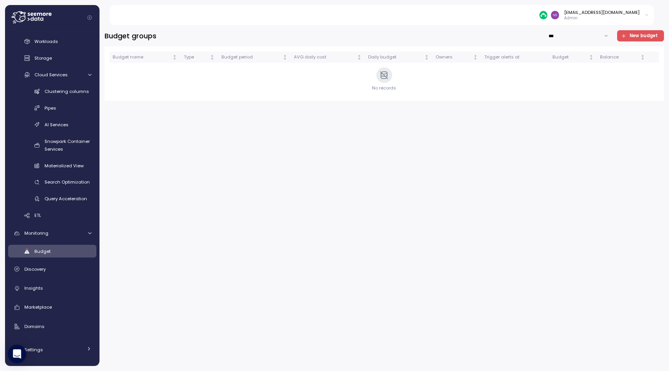
click at [636, 36] on span "New budget" at bounding box center [644, 36] width 28 height 10
click at [636, 36] on body "[EMAIL_ADDRESS][DOMAIN_NAME] Admin Dashboard Cost Overview Compute Workloads St…" at bounding box center [334, 185] width 669 height 371
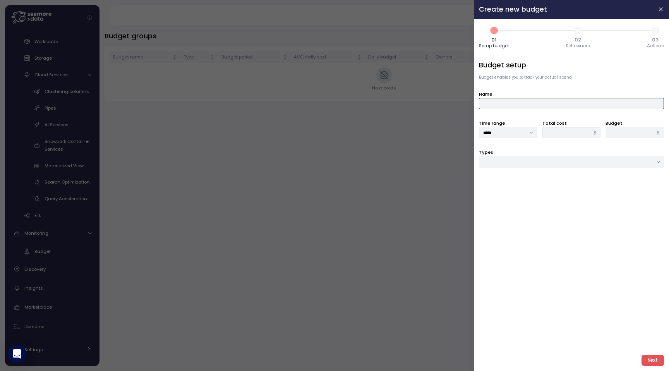
click at [495, 105] on input "Name" at bounding box center [571, 103] width 185 height 11
type input "**********"
click at [497, 131] on input "*****" at bounding box center [508, 132] width 58 height 11
click at [503, 165] on div "Monthly" at bounding box center [508, 169] width 55 height 10
type input "*******"
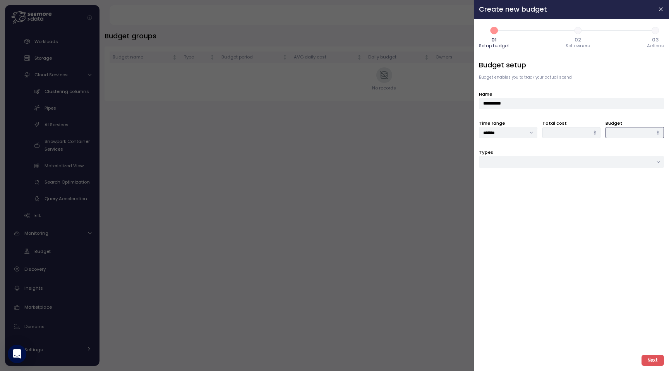
click at [619, 135] on input "*" at bounding box center [635, 132] width 58 height 11
type input "*****"
click at [578, 158] on input "Types" at bounding box center [571, 161] width 185 height 11
click at [566, 178] on div "Compute unit & Database" at bounding box center [572, 177] width 182 height 10
type input "**********"
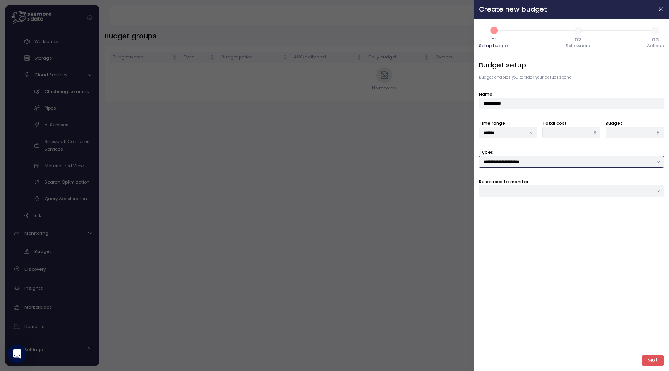
click at [559, 191] on div at bounding box center [571, 191] width 185 height 11
click at [503, 208] on div "Compute unit" at bounding box center [508, 207] width 35 height 5
click at [482, 208] on div "Compute unit Database" at bounding box center [571, 260] width 185 height 120
click at [488, 208] on icon at bounding box center [487, 207] width 5 height 5
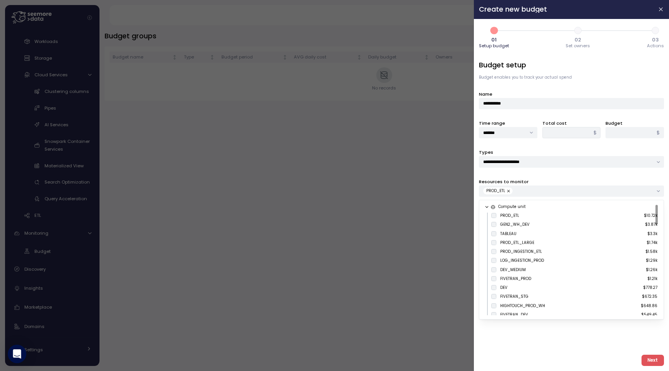
type input "******"
click at [651, 362] on span "Next" at bounding box center [653, 360] width 10 height 10
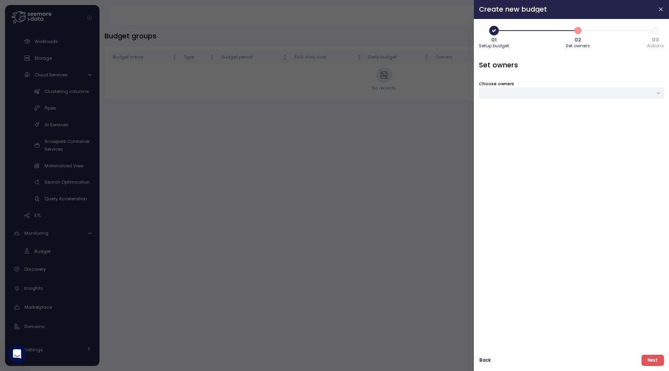
click at [567, 93] on div at bounding box center [571, 93] width 185 height 11
click at [586, 112] on input at bounding box center [603, 112] width 63 height 16
type input "**********"
click at [597, 168] on div "Set owners Choose owners" at bounding box center [571, 204] width 185 height 289
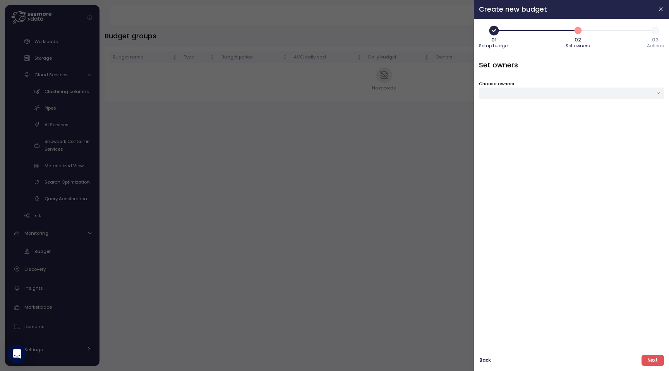
click at [519, 91] on div at bounding box center [571, 93] width 185 height 11
click at [650, 361] on span "Next" at bounding box center [653, 360] width 10 height 10
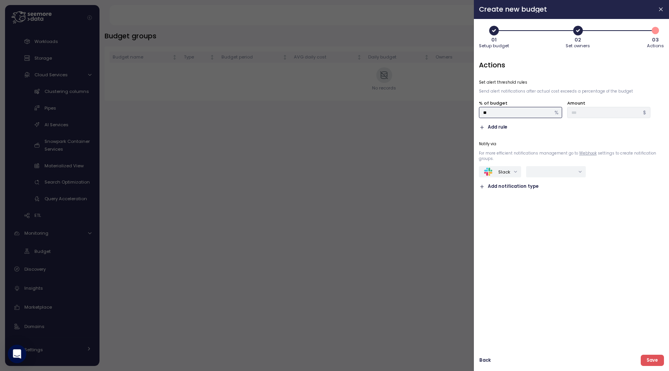
click at [533, 112] on input "**" at bounding box center [520, 112] width 83 height 11
click at [661, 13] on button "button" at bounding box center [661, 9] width 9 height 9
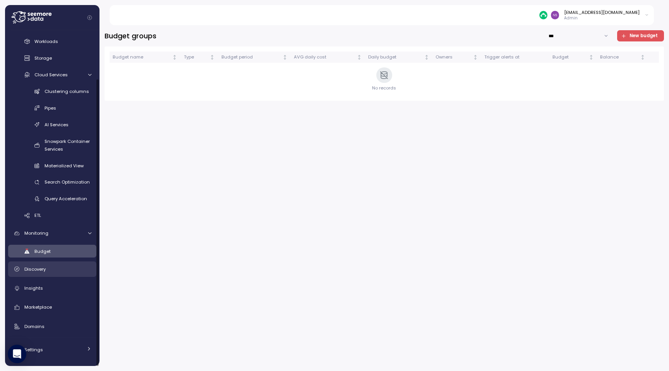
click at [31, 271] on span "Discovery" at bounding box center [34, 269] width 21 height 6
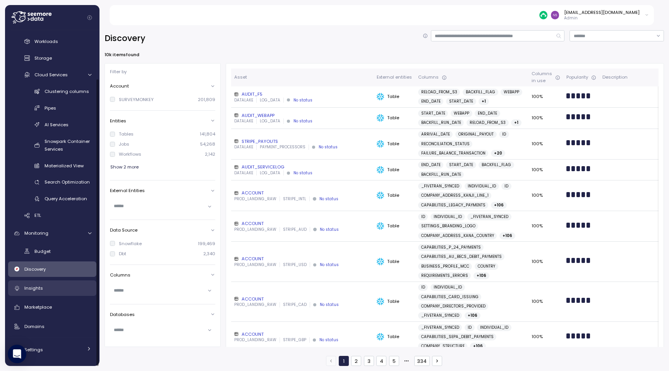
click at [52, 293] on link "Insights" at bounding box center [52, 287] width 88 height 15
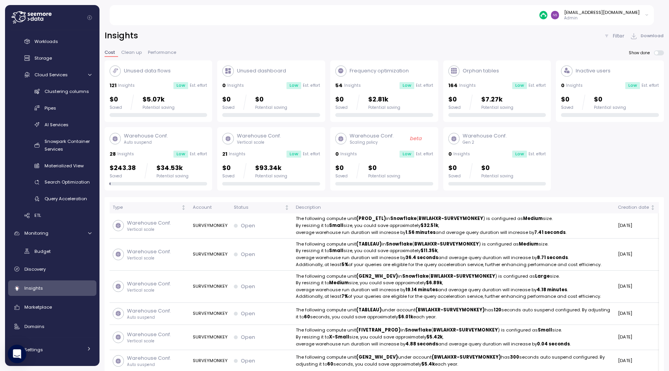
click at [279, 141] on p "Vertical scale" at bounding box center [259, 142] width 44 height 5
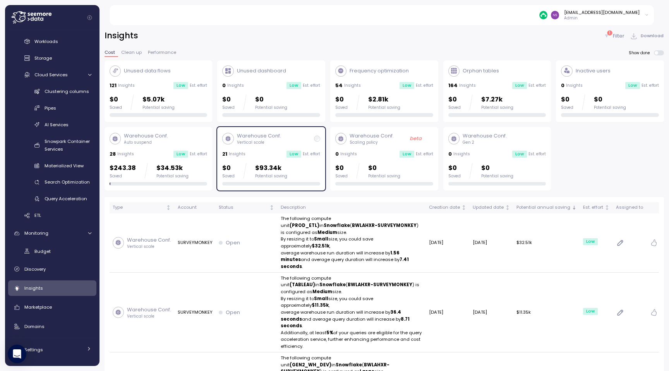
click at [157, 79] on div "Unused data flows 121 Insights Low Est. effort $0 Saved $5.07k Potential saving" at bounding box center [159, 91] width 98 height 52
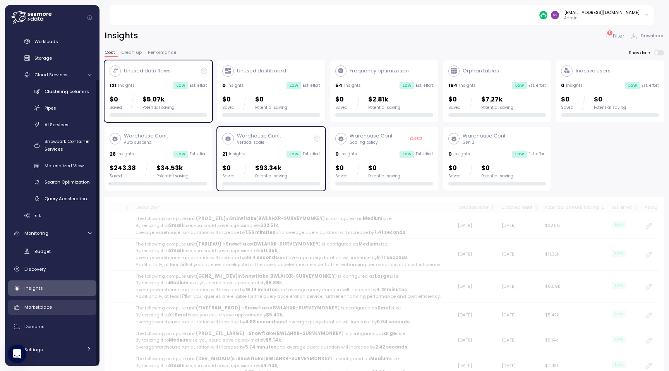
click at [45, 308] on span "Marketplace" at bounding box center [38, 307] width 28 height 6
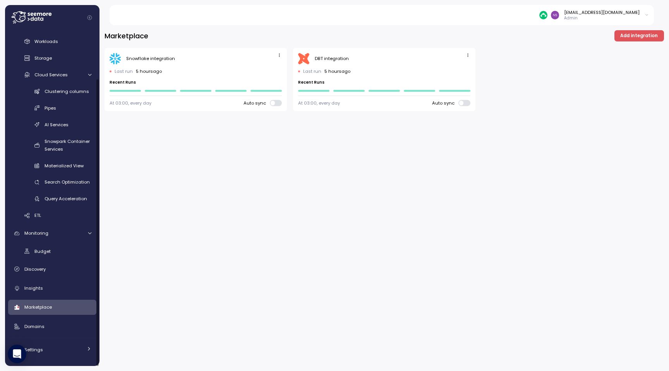
click at [654, 33] on span "Add integration" at bounding box center [640, 36] width 38 height 10
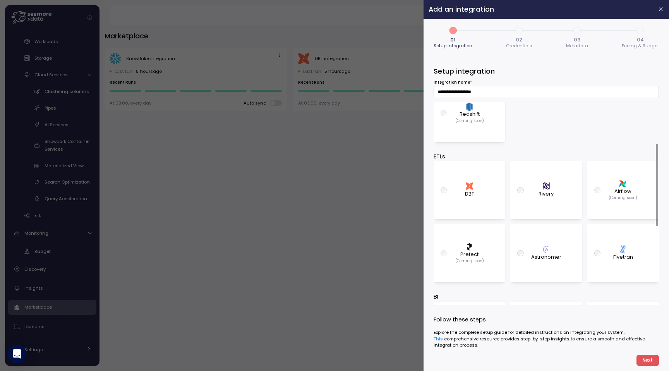
scroll to position [101, 0]
click at [599, 234] on div ".st0{fill:#0073FF;} Fivetran" at bounding box center [623, 253] width 59 height 51
type input "**********"
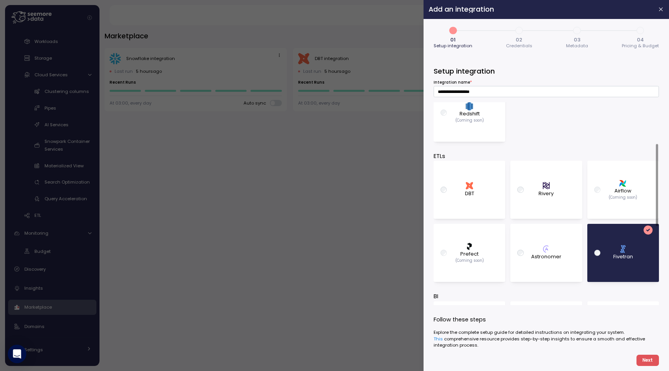
click at [641, 358] on button "Next" at bounding box center [648, 360] width 22 height 11
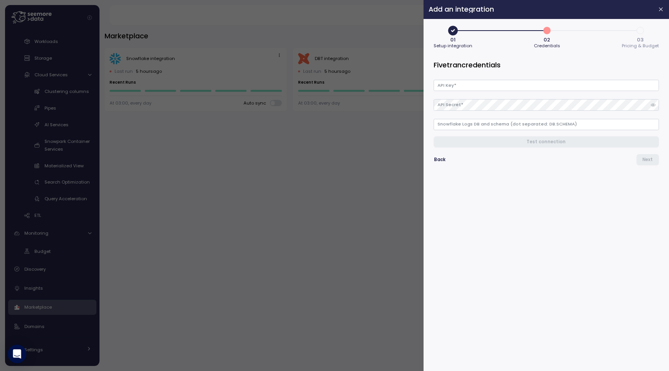
click at [488, 91] on div "API Key * API Secret * Snowflake Logs DB and schema (dot separated: DB.SCHEMA)" at bounding box center [546, 102] width 225 height 55
click at [486, 87] on input "API Key *" at bounding box center [546, 85] width 225 height 11
click at [457, 123] on input "Snowflake Logs DB and schema (dot separated: DB.SCHEMA)" at bounding box center [546, 124] width 225 height 11
click at [659, 6] on button "button" at bounding box center [661, 9] width 9 height 9
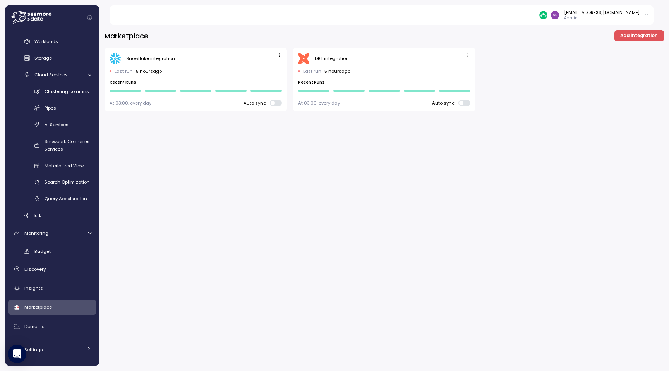
click at [632, 38] on span "Add integration" at bounding box center [640, 36] width 38 height 10
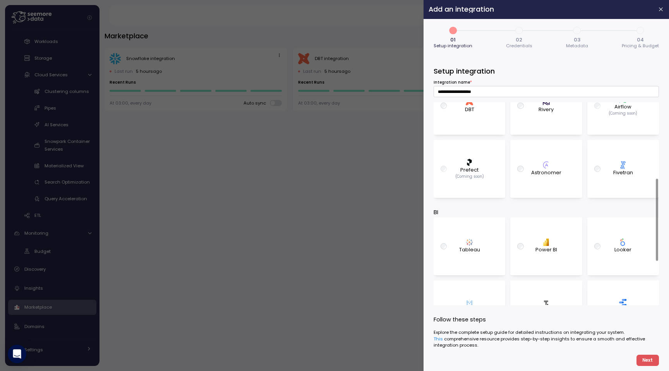
scroll to position [188, 0]
click at [493, 227] on div "Tableau" at bounding box center [469, 243] width 59 height 51
type input "**********"
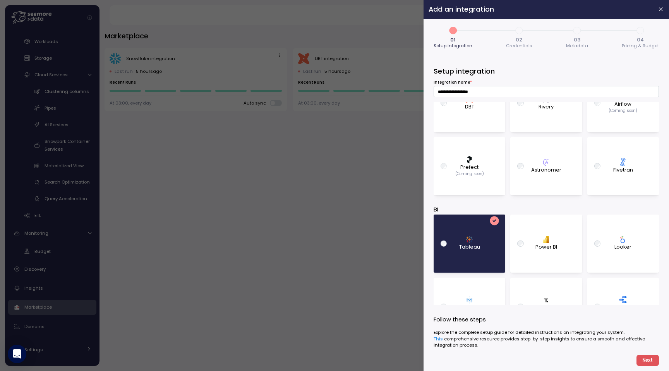
click at [645, 362] on span "Next" at bounding box center [648, 360] width 10 height 10
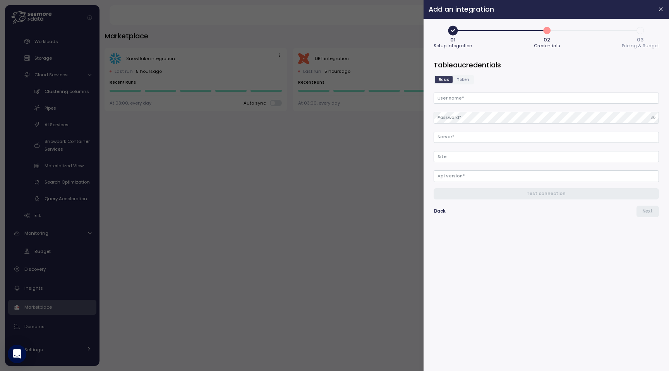
click at [506, 81] on div "Basic Token" at bounding box center [546, 80] width 225 height 10
click at [456, 84] on div "Basic Token" at bounding box center [454, 80] width 41 height 10
click at [457, 84] on div "Basic Token" at bounding box center [454, 80] width 41 height 10
click at [459, 82] on span "Token" at bounding box center [463, 80] width 12 height 6
click at [445, 79] on span "Basic" at bounding box center [444, 80] width 10 height 6
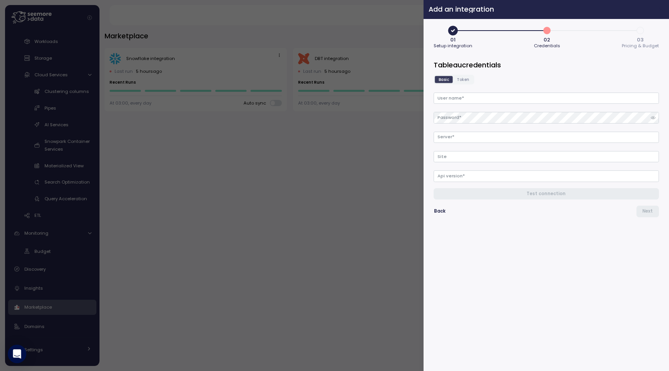
click at [664, 9] on icon "button" at bounding box center [662, 9] width 6 height 6
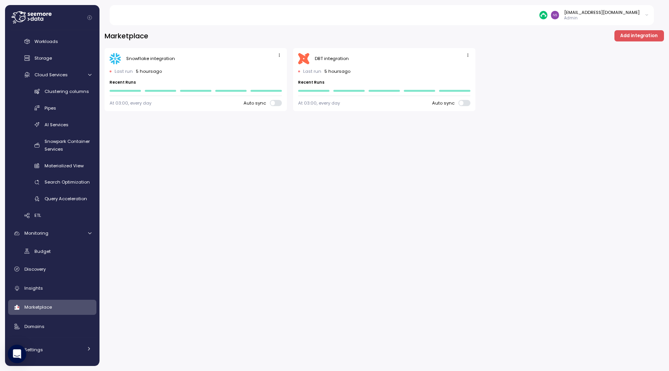
click at [645, 37] on span "Add integration" at bounding box center [640, 36] width 38 height 10
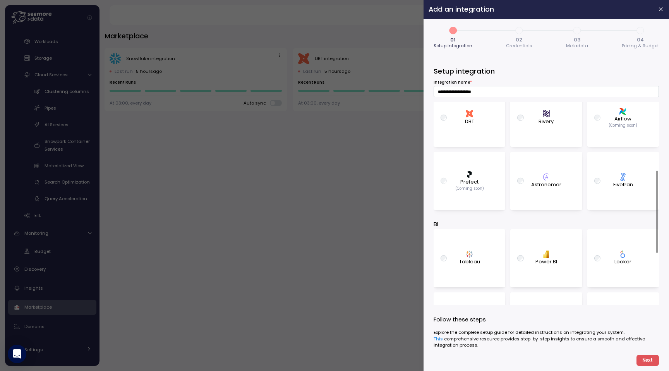
scroll to position [172, 0]
click at [607, 196] on div ".st0{fill:#0073FF;} Fivetran" at bounding box center [623, 181] width 59 height 51
type input "**********"
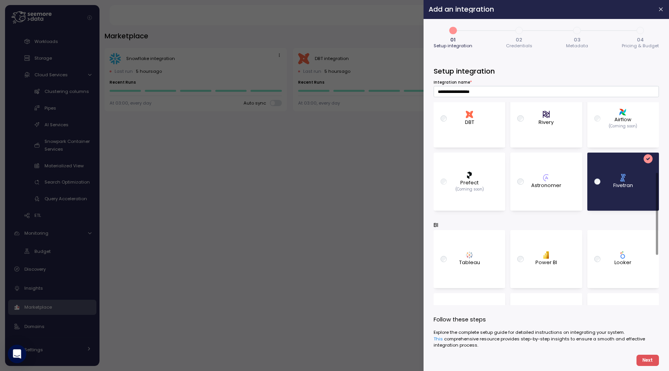
click at [646, 363] on span "Next" at bounding box center [648, 360] width 10 height 10
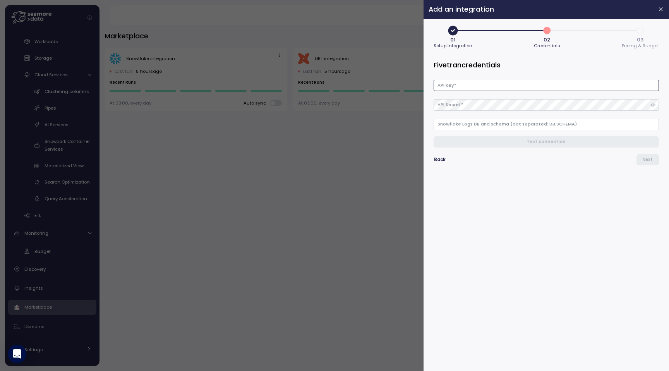
click at [538, 84] on input "API Key *" at bounding box center [546, 85] width 225 height 11
click at [377, 158] on div at bounding box center [334, 185] width 669 height 371
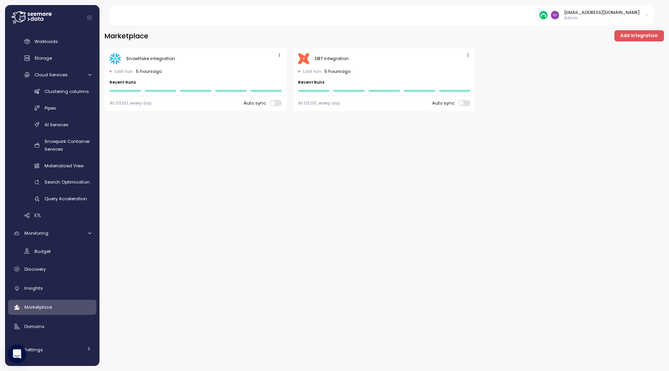
click at [648, 13] on icon at bounding box center [647, 14] width 4 height 9
click at [611, 14] on div "[EMAIL_ADDRESS][DOMAIN_NAME]" at bounding box center [602, 12] width 76 height 6
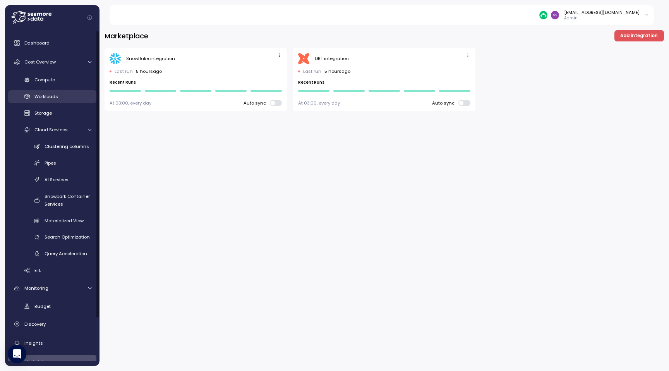
scroll to position [55, 0]
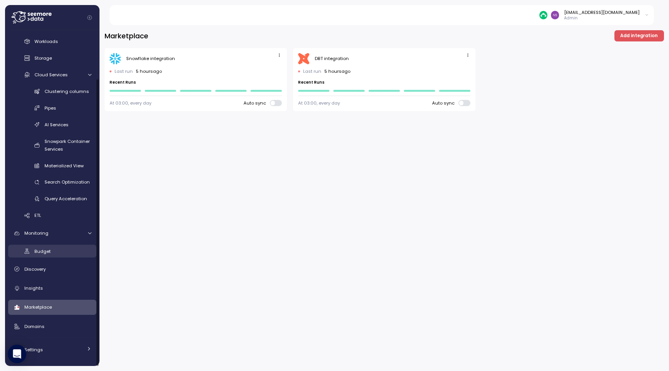
click at [36, 255] on link "Budget" at bounding box center [52, 251] width 88 height 13
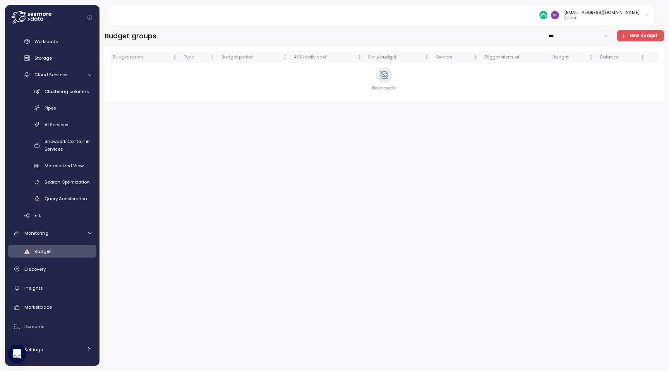
click at [637, 35] on span "New budget" at bounding box center [644, 36] width 28 height 10
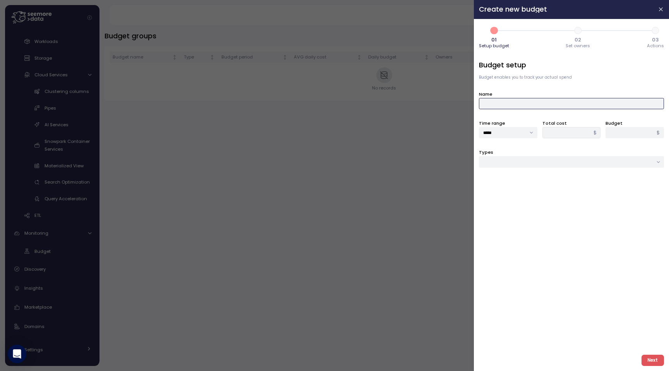
click at [523, 107] on input "Name" at bounding box center [571, 103] width 185 height 11
click at [511, 105] on input "Name" at bounding box center [571, 103] width 185 height 11
type input "**********"
click at [521, 134] on input "*****" at bounding box center [508, 132] width 58 height 11
click at [513, 168] on div "Monthly" at bounding box center [508, 169] width 55 height 10
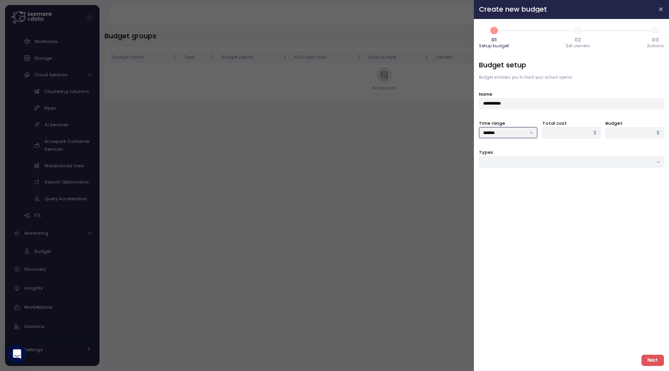
click at [524, 135] on input "*******" at bounding box center [508, 132] width 58 height 11
click at [523, 158] on div "Weekly" at bounding box center [508, 159] width 55 height 10
type input "******"
click at [574, 125] on div "Total cost $" at bounding box center [572, 128] width 58 height 19
click at [626, 127] on input "*" at bounding box center [635, 132] width 58 height 11
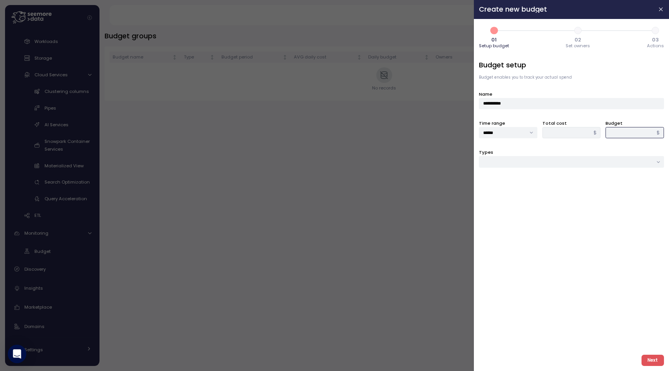
type input "****"
click at [608, 162] on input "Types" at bounding box center [571, 161] width 185 height 11
click at [583, 178] on div "Compute unit & Database" at bounding box center [572, 177] width 182 height 10
type input "**********"
click at [578, 191] on div at bounding box center [571, 191] width 185 height 11
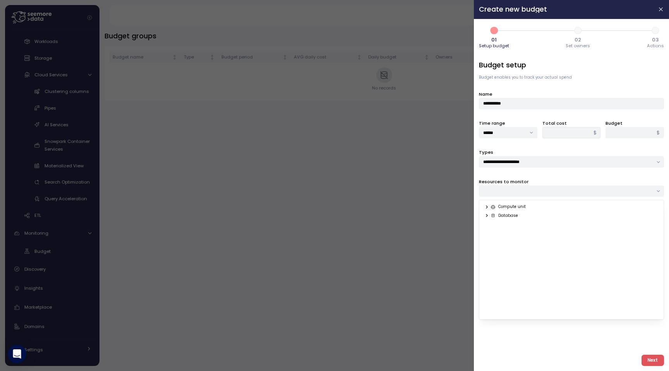
click at [500, 208] on div "Compute unit" at bounding box center [508, 207] width 35 height 5
click at [485, 208] on icon at bounding box center [487, 207] width 5 height 5
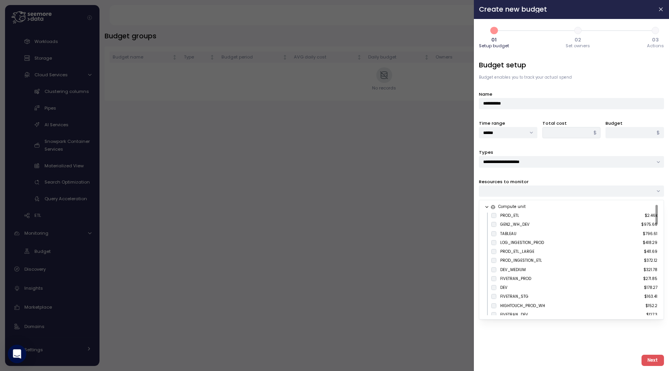
type input "*****"
click at [523, 319] on div "Compute unit PROD_ETL $2.46k GEN2_WH_DEV $975.66 TABLEAU $796.61 LOG_INGESTION_…" at bounding box center [571, 260] width 185 height 120
click at [653, 359] on span "Next" at bounding box center [653, 360] width 10 height 10
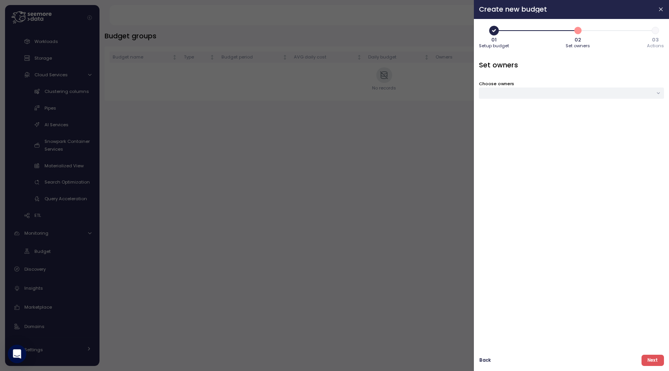
click at [521, 96] on div at bounding box center [571, 93] width 185 height 11
click at [633, 114] on input at bounding box center [603, 112] width 63 height 16
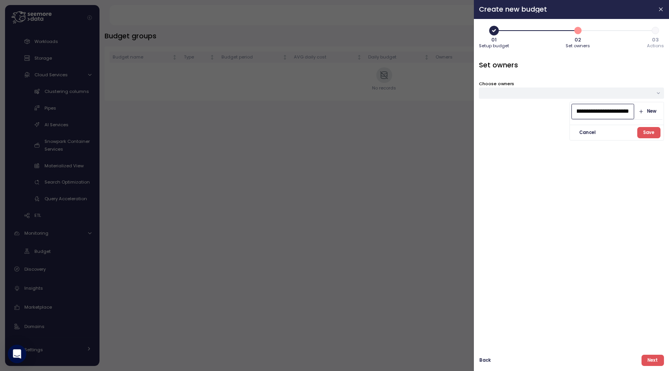
scroll to position [0, 34]
type input "**********"
click at [642, 108] on span "New" at bounding box center [648, 111] width 18 height 10
click at [644, 160] on span "Save" at bounding box center [648, 160] width 11 height 10
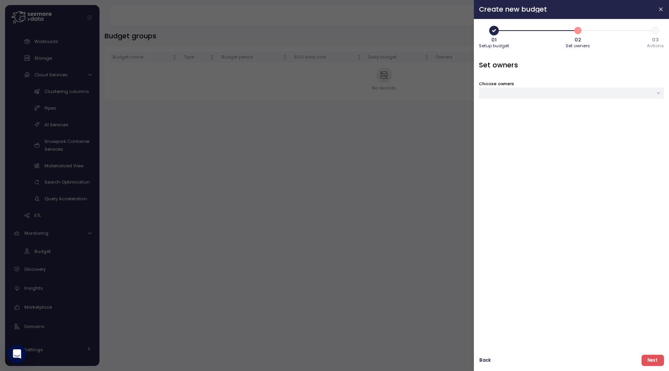
click at [613, 91] on div at bounding box center [571, 93] width 185 height 11
click at [521, 222] on div "Set owners Choose owners" at bounding box center [571, 204] width 185 height 289
click at [628, 99] on div "Set owners Choose owners" at bounding box center [571, 204] width 185 height 289
click at [628, 89] on div at bounding box center [571, 93] width 185 height 11
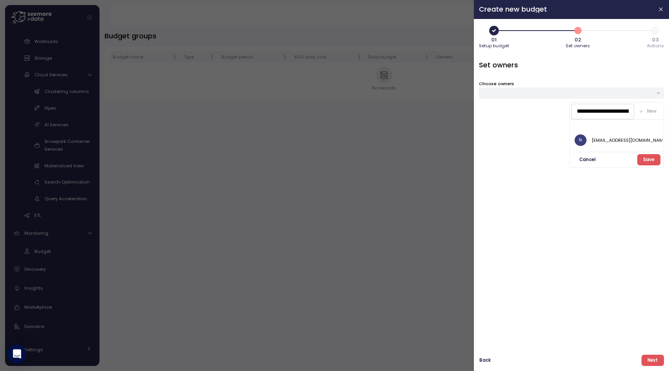
click at [646, 158] on span "Save" at bounding box center [648, 160] width 11 height 10
click at [645, 363] on button "Next" at bounding box center [653, 360] width 22 height 11
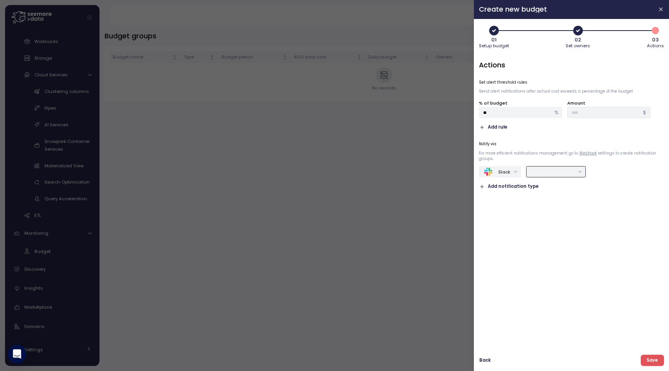
click at [535, 175] on div at bounding box center [556, 171] width 59 height 11
click at [519, 170] on button "Slack" at bounding box center [500, 171] width 42 height 11
click at [537, 174] on input "text" at bounding box center [553, 172] width 44 height 7
click at [571, 183] on div "Slack Add notification type" at bounding box center [539, 178] width 120 height 24
click at [585, 169] on div at bounding box center [556, 171] width 59 height 11
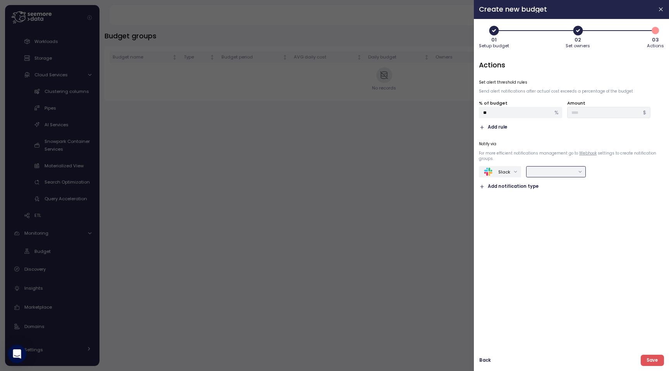
click at [582, 172] on div at bounding box center [556, 171] width 59 height 11
click at [583, 152] on link "Webhook" at bounding box center [587, 153] width 17 height 5
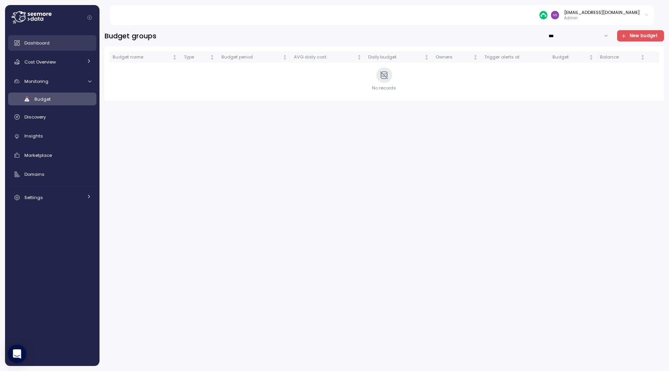
click at [46, 45] on span "Dashboard" at bounding box center [36, 43] width 25 height 6
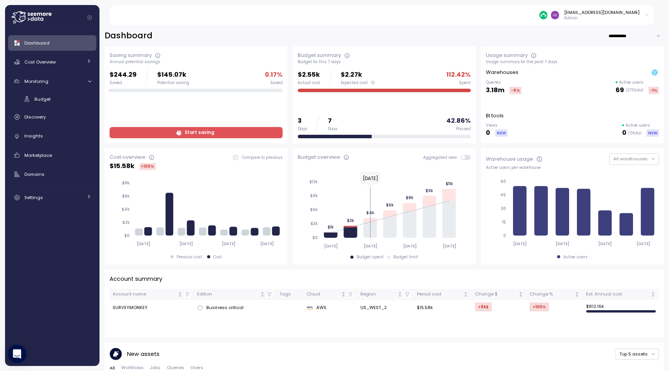
click at [179, 131] on icon at bounding box center [178, 132] width 5 height 5
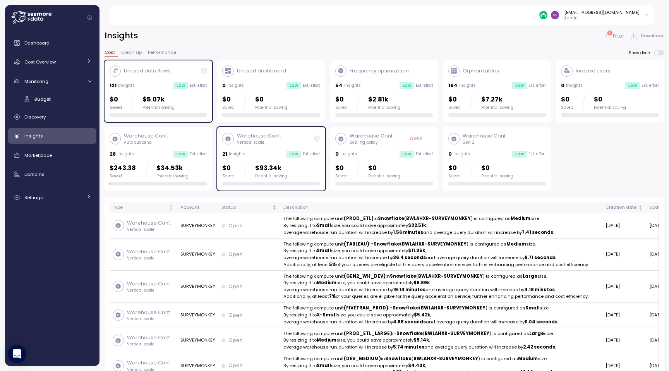
click at [178, 85] on div "Low" at bounding box center [181, 85] width 15 height 7
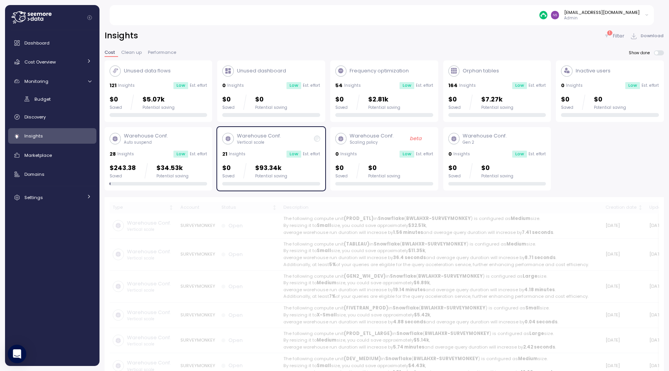
click at [234, 152] on p "Insights" at bounding box center [237, 153] width 17 height 5
click at [168, 147] on div "Warehouse Conf. Auto suspend 28 Insights Low Est. effort $243.38 Saved $34.53k …" at bounding box center [159, 158] width 98 height 53
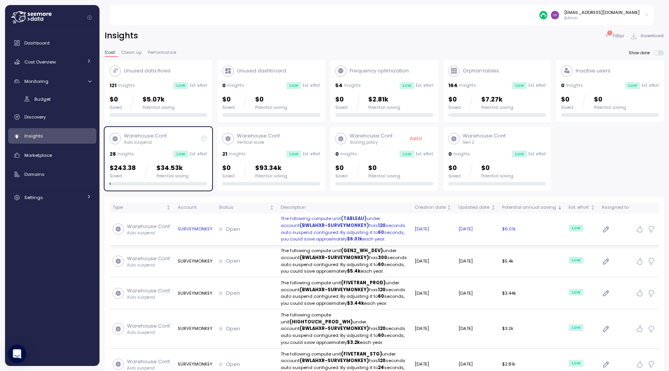
click at [194, 223] on td "SURVEYMONKEY" at bounding box center [194, 229] width 41 height 32
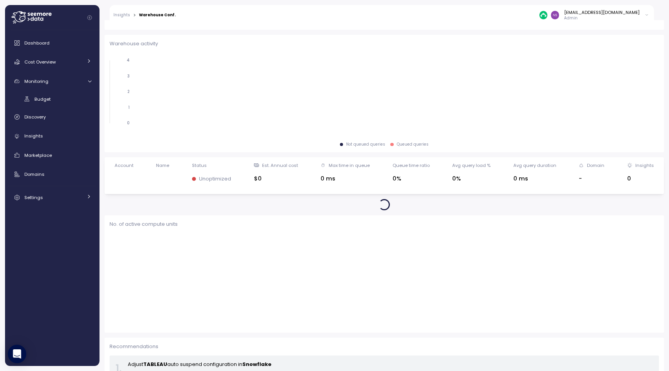
scroll to position [150, 0]
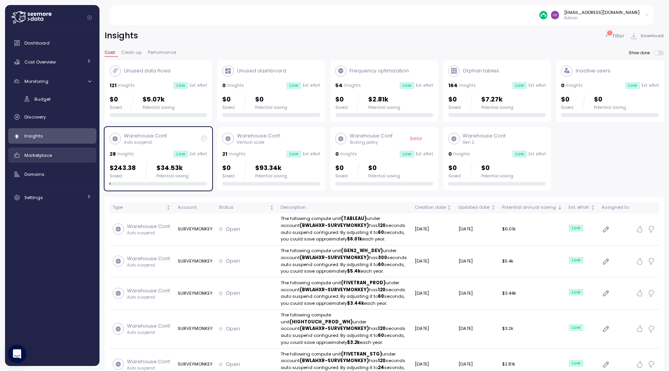
click at [77, 159] on link "Marketplace" at bounding box center [52, 155] width 88 height 15
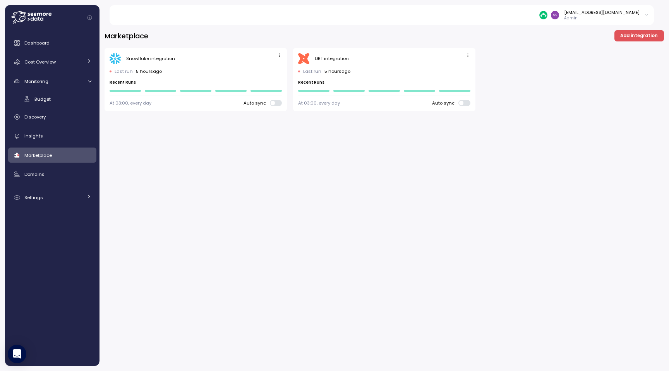
click at [610, 18] on p "Admin" at bounding box center [602, 17] width 76 height 5
click at [601, 18] on p "Admin" at bounding box center [602, 17] width 76 height 5
click at [120, 72] on p "Last run" at bounding box center [124, 71] width 18 height 6
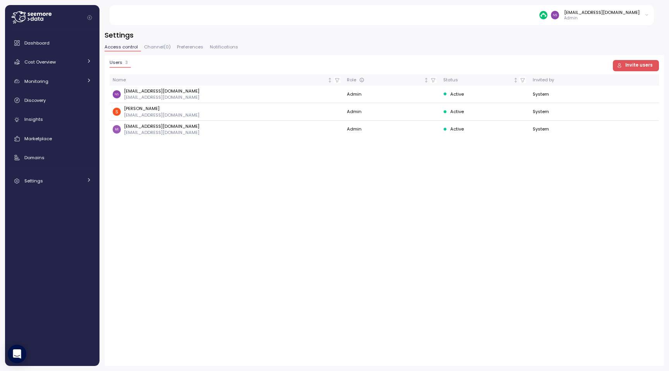
click at [156, 45] on span "Channel ( 0 )" at bounding box center [157, 47] width 27 height 4
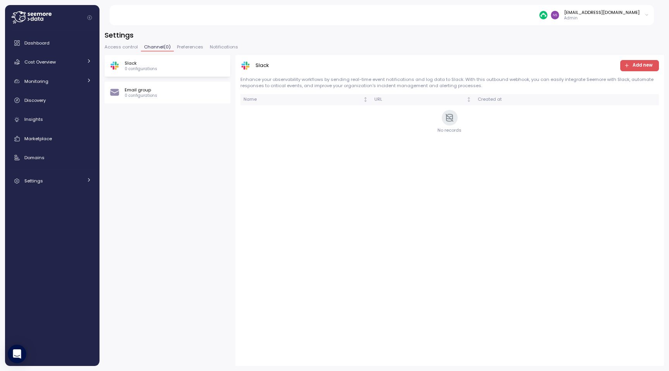
click at [186, 47] on span "Preferences" at bounding box center [190, 47] width 26 height 4
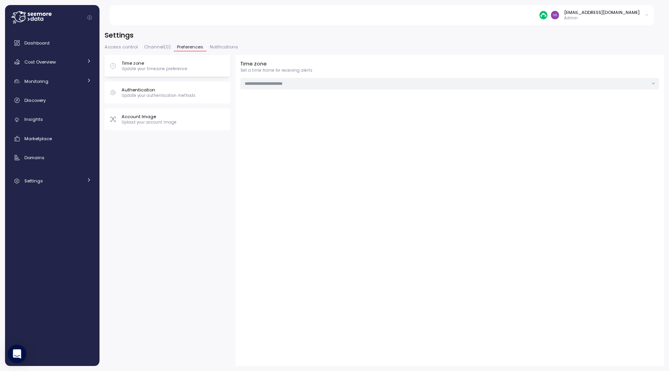
type input "**********"
click at [198, 94] on div "Authentication Update your authentication methods" at bounding box center [168, 93] width 116 height 12
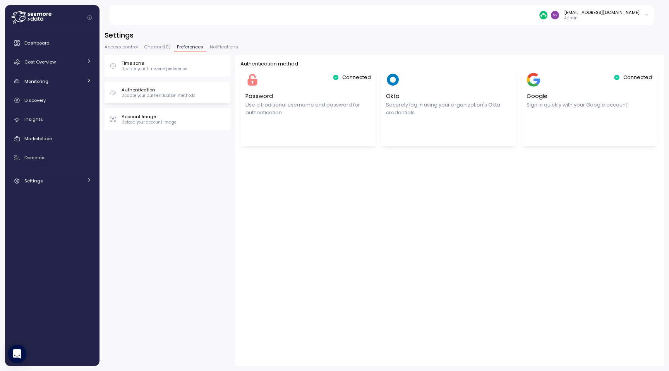
click at [223, 48] on span "Notifications" at bounding box center [224, 47] width 28 height 4
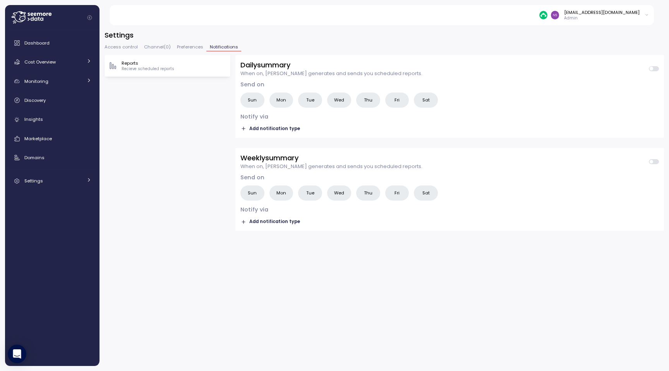
click at [190, 47] on span "Preferences" at bounding box center [190, 47] width 26 height 4
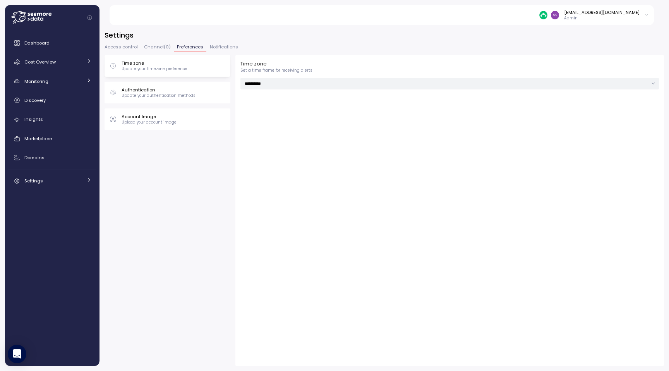
click at [157, 47] on span "Channel ( 0 )" at bounding box center [157, 47] width 27 height 4
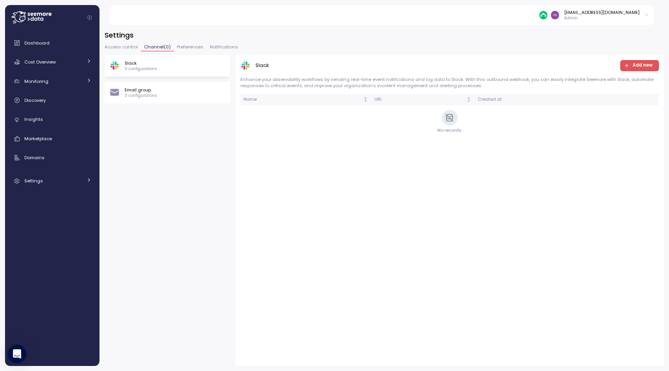
click at [140, 70] on p "0 configurations" at bounding box center [141, 68] width 33 height 5
click at [632, 72] on div "Slack Add new Enhance your observability workflows by sending real-time event n…" at bounding box center [450, 99] width 419 height 78
click at [637, 69] on span "Add new" at bounding box center [643, 65] width 20 height 10
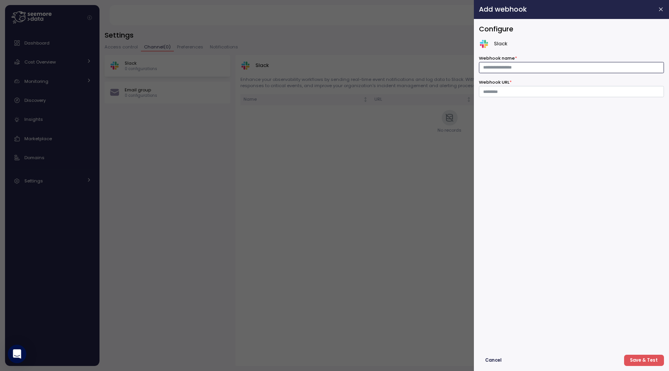
click at [519, 66] on input "Webhook name *" at bounding box center [571, 67] width 185 height 11
type input "**********"
click at [516, 94] on input "Webhook URL *" at bounding box center [571, 91] width 185 height 11
paste input "**********"
type input "**********"
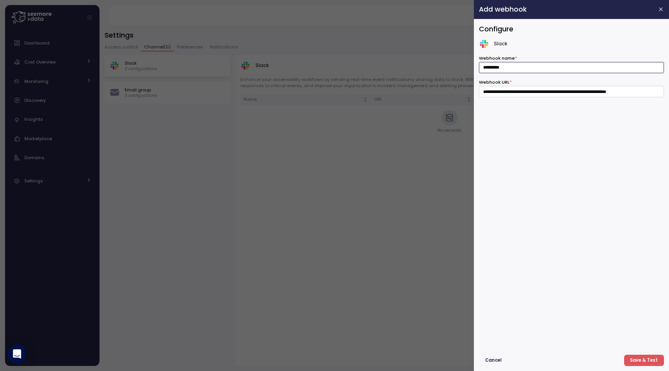
click at [581, 69] on input "**********" at bounding box center [571, 67] width 185 height 11
click at [647, 358] on span "Save & Test" at bounding box center [644, 360] width 28 height 10
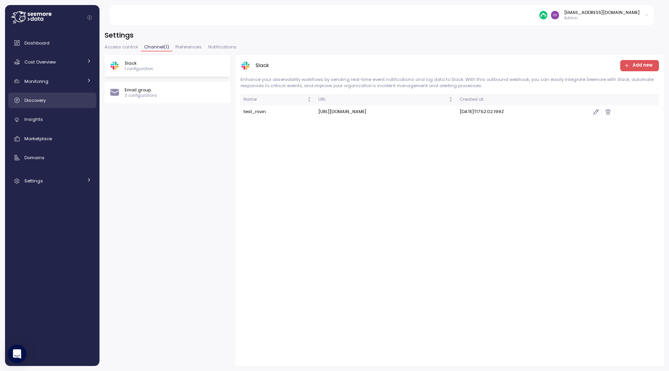
click at [52, 95] on link "Discovery" at bounding box center [52, 100] width 88 height 15
click at [52, 81] on div "Monitoring" at bounding box center [53, 81] width 58 height 8
click at [52, 100] on div "Budget" at bounding box center [62, 99] width 57 height 8
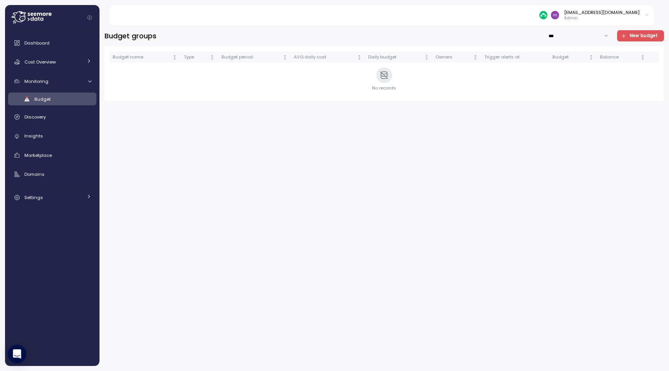
click at [642, 29] on div "Budget groups *** New budget Budget name Type Budget period AVG daily cost Dail…" at bounding box center [385, 195] width 570 height 351
click at [642, 34] on span "New budget" at bounding box center [644, 36] width 28 height 10
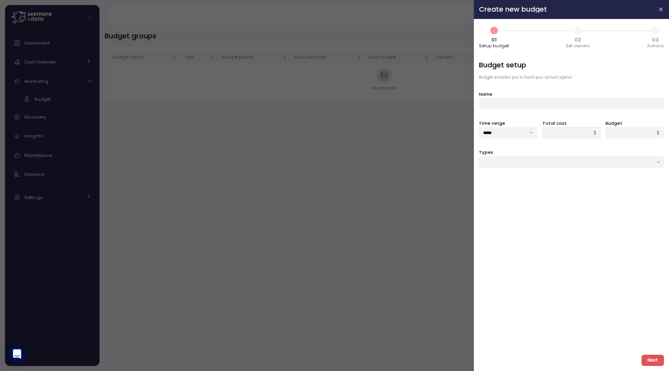
click at [380, 223] on div at bounding box center [334, 185] width 669 height 371
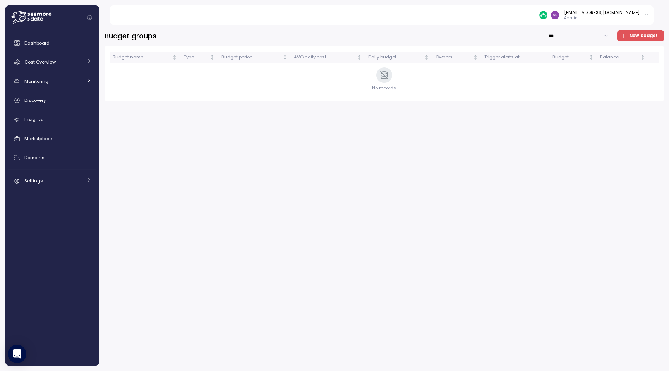
click at [642, 34] on span "New budget" at bounding box center [644, 36] width 28 height 10
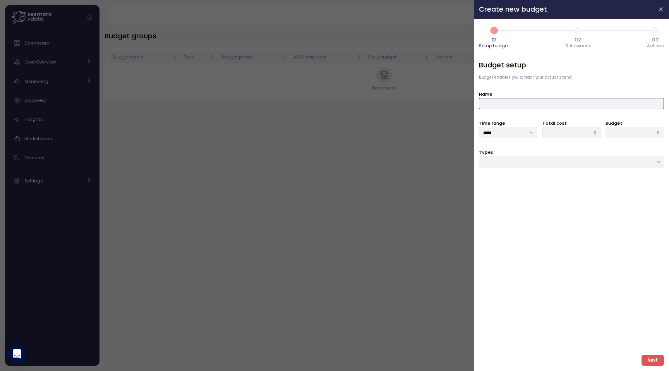
click at [507, 99] on input "Name" at bounding box center [571, 103] width 185 height 11
type input "**********"
click at [516, 132] on input "*****" at bounding box center [508, 132] width 58 height 11
click at [516, 157] on div "Weekly" at bounding box center [508, 159] width 55 height 10
type input "******"
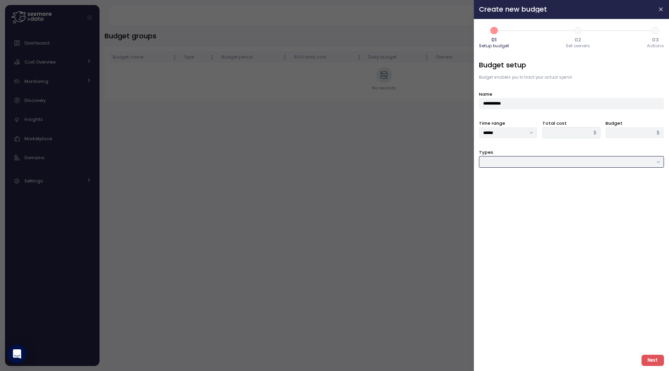
click at [524, 160] on input "Types" at bounding box center [571, 161] width 185 height 11
click at [559, 189] on div "Job & Workflow" at bounding box center [572, 188] width 182 height 10
click at [559, 189] on div at bounding box center [571, 191] width 185 height 11
click at [500, 158] on input "**********" at bounding box center [571, 161] width 185 height 11
click at [500, 178] on span "Compute unit & Database" at bounding box center [513, 177] width 58 height 7
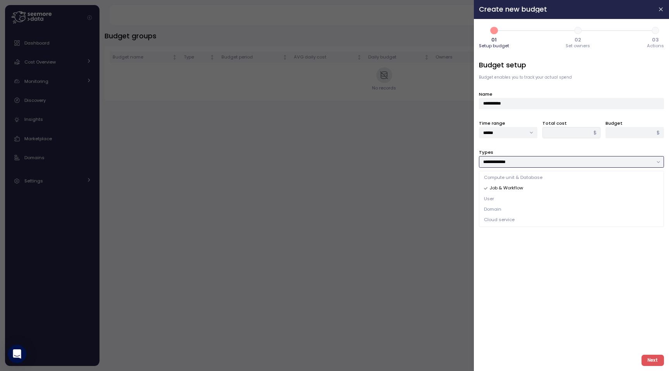
type input "**********"
click at [500, 179] on label "Resources to monitor" at bounding box center [504, 182] width 50 height 7
click at [500, 197] on div "**********" at bounding box center [571, 204] width 185 height 289
click at [500, 193] on div at bounding box center [571, 191] width 185 height 11
click at [500, 206] on div "Compute unit" at bounding box center [508, 207] width 35 height 5
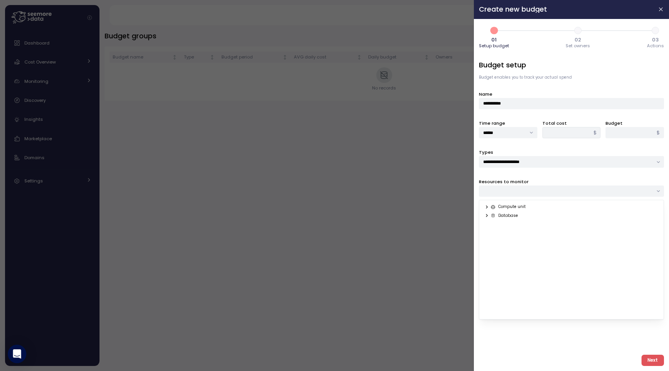
click at [488, 206] on icon at bounding box center [487, 207] width 5 height 5
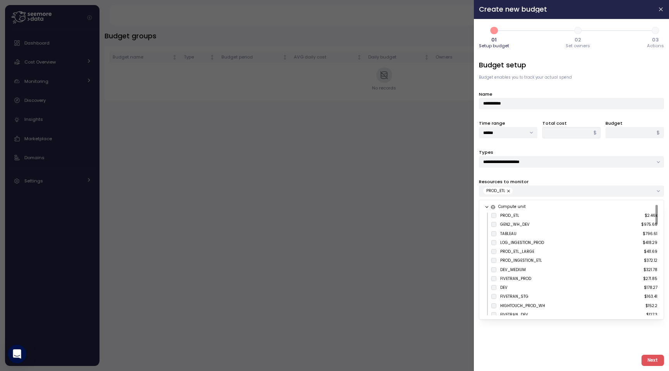
type input "*****"
click at [618, 136] on input "*" at bounding box center [635, 132] width 58 height 11
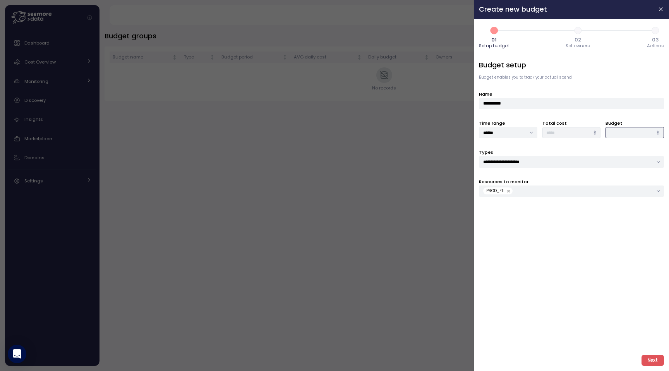
type input "****"
click at [652, 355] on button "Next" at bounding box center [653, 360] width 22 height 11
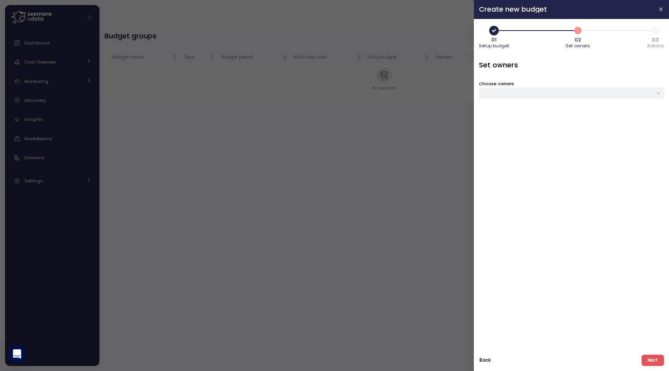
click at [554, 92] on div at bounding box center [571, 93] width 185 height 11
click at [648, 161] on span "Save" at bounding box center [648, 160] width 11 height 10
click at [654, 363] on span "Next" at bounding box center [653, 360] width 10 height 10
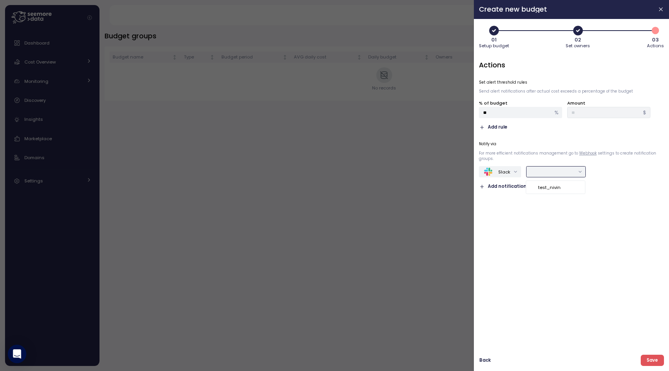
click at [571, 171] on input "text" at bounding box center [553, 172] width 44 height 7
click at [566, 188] on div "test_nivin" at bounding box center [556, 187] width 57 height 10
click at [584, 222] on div "Actions Set alert threshold rules Send alert notifications after actual cost ex…" at bounding box center [571, 204] width 185 height 289
click at [517, 193] on span "Add notification type" at bounding box center [513, 196] width 51 height 7
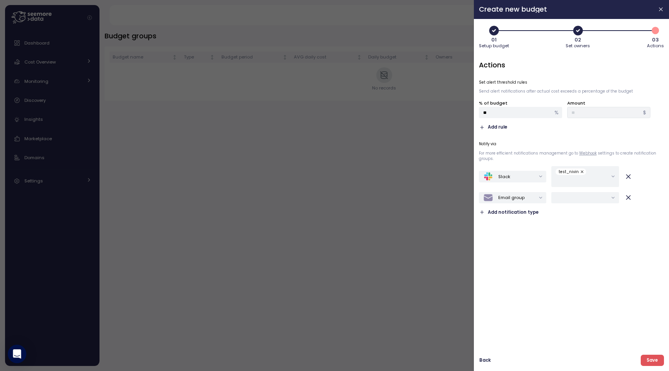
click at [539, 238] on div "Actions Set alert threshold rules Send alert notifications after actual cost ex…" at bounding box center [571, 204] width 185 height 289
click at [625, 201] on span "button" at bounding box center [629, 198] width 8 height 10
click at [653, 361] on span "Save" at bounding box center [652, 360] width 11 height 10
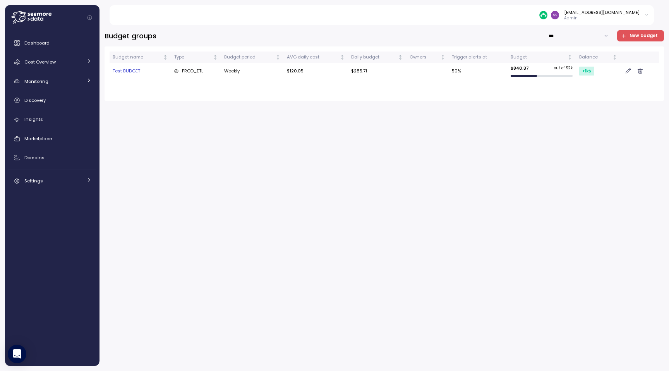
click at [627, 71] on icon "button" at bounding box center [628, 71] width 5 height 6
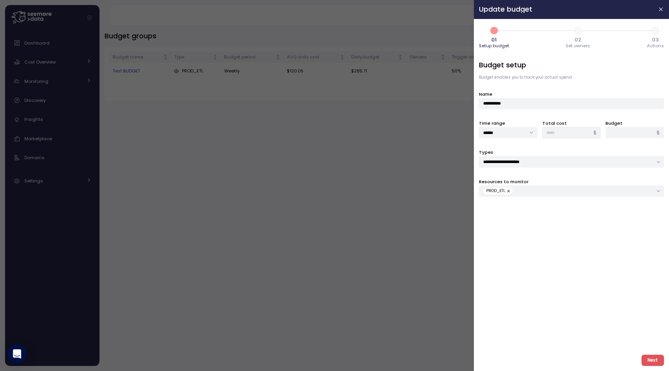
click at [311, 203] on div at bounding box center [334, 185] width 669 height 371
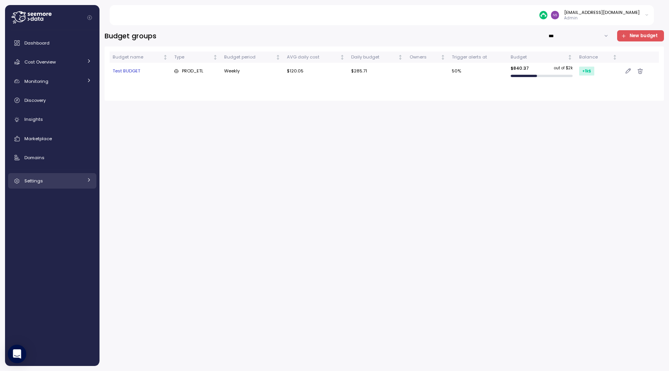
click at [67, 177] on div "Settings" at bounding box center [53, 181] width 58 height 8
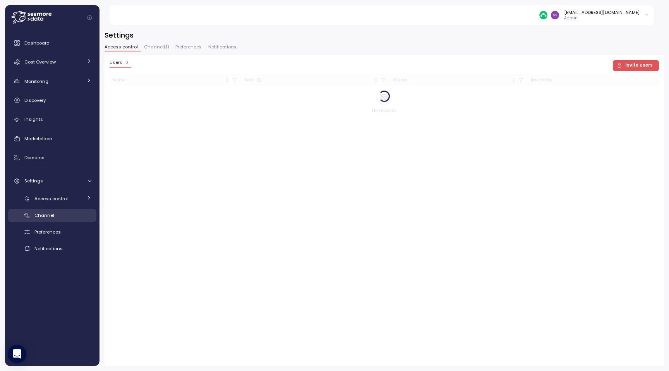
click at [67, 219] on div "Channel" at bounding box center [62, 215] width 57 height 8
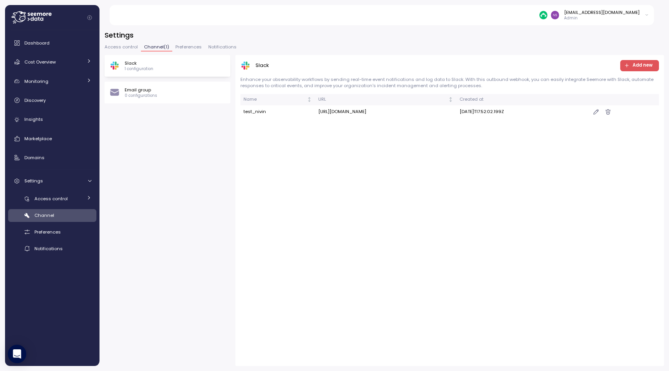
click at [611, 113] on icon "button" at bounding box center [608, 111] width 5 height 7
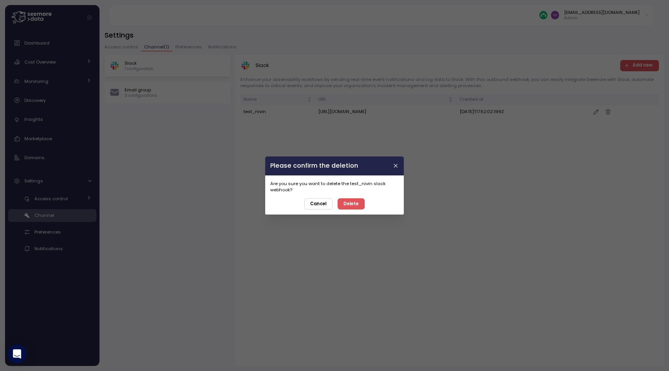
click at [360, 205] on button "Delete" at bounding box center [351, 203] width 27 height 11
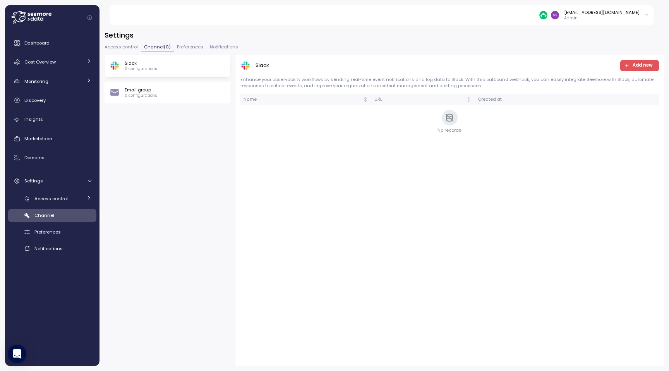
click at [120, 49] on span "Access control" at bounding box center [121, 47] width 33 height 4
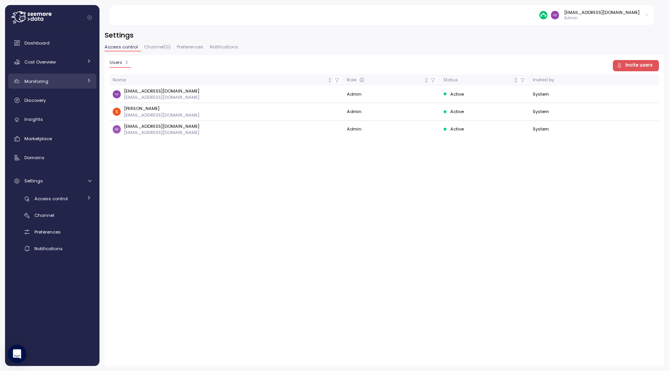
click at [58, 83] on div "Monitoring" at bounding box center [53, 81] width 58 height 8
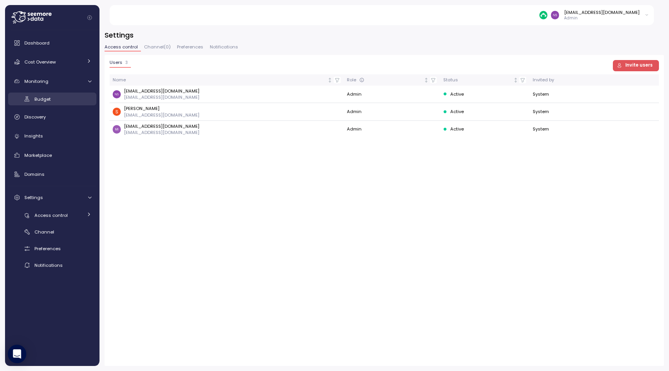
click at [58, 100] on div "Budget" at bounding box center [62, 99] width 57 height 8
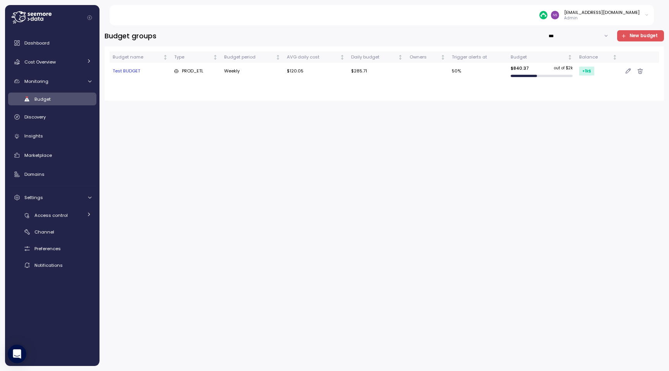
click at [627, 72] on icon "button" at bounding box center [628, 71] width 5 height 6
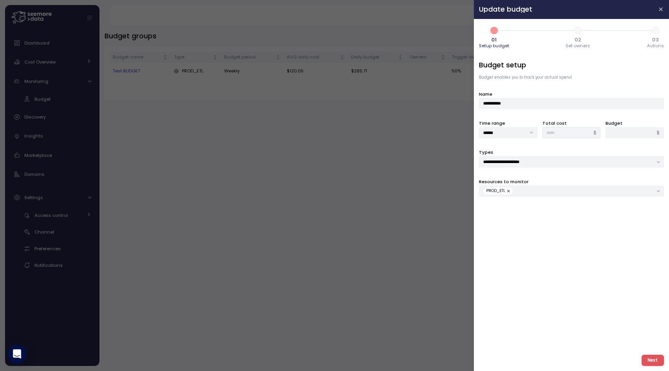
click at [656, 39] on span "03" at bounding box center [656, 39] width 7 height 5
click at [659, 358] on button "Next" at bounding box center [653, 360] width 22 height 11
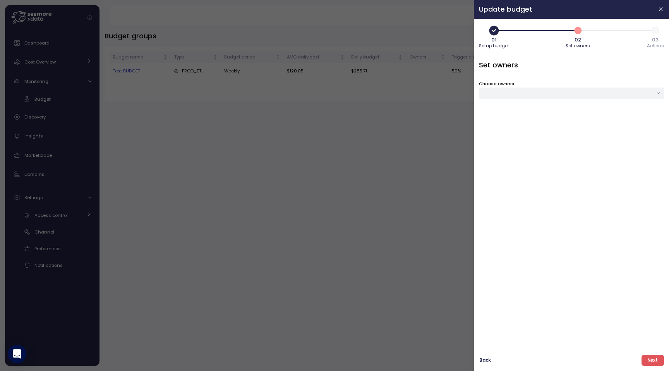
click at [659, 358] on button "Next" at bounding box center [653, 360] width 22 height 11
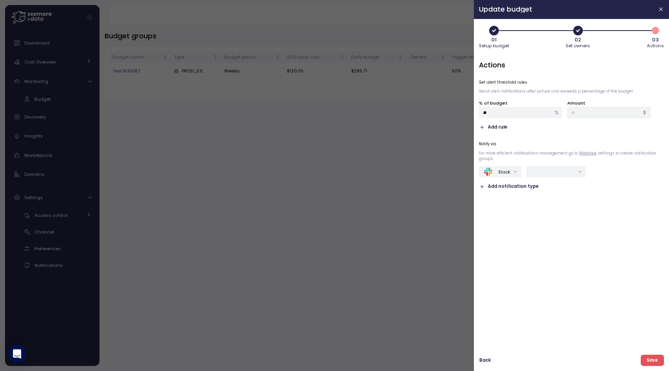
click at [545, 162] on div "Notify via For more efficient notifications management go to Webhook settings t…" at bounding box center [571, 165] width 185 height 49
click at [545, 176] on div at bounding box center [556, 171] width 59 height 11
paste input "**********"
type input "**********"
click at [579, 174] on div at bounding box center [557, 171] width 60 height 11
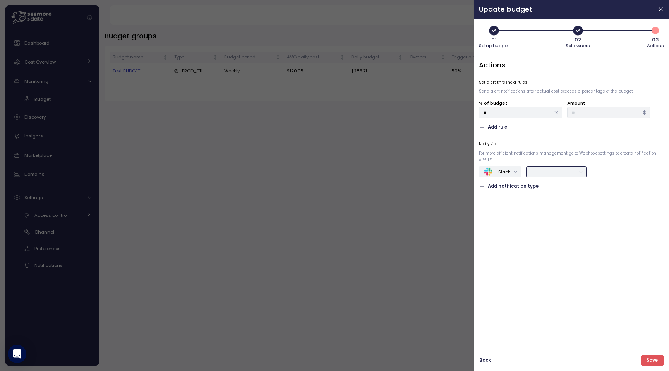
click at [582, 173] on div at bounding box center [557, 171] width 60 height 11
click at [580, 173] on div at bounding box center [557, 171] width 60 height 11
click at [580, 226] on div "Actions Set alert threshold rules Send alert notifications after actual cost ex…" at bounding box center [571, 204] width 185 height 289
click at [662, 12] on icon "button" at bounding box center [662, 9] width 6 height 6
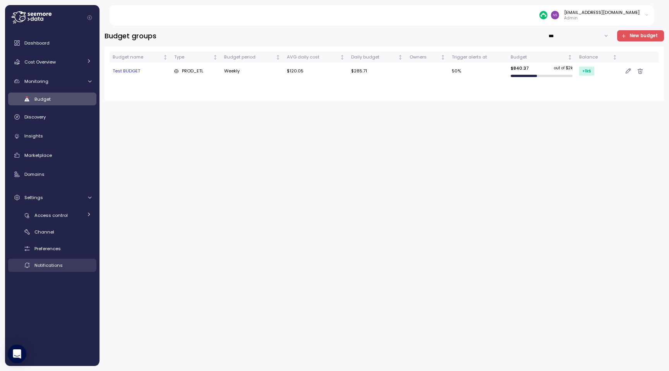
click at [35, 263] on span "Notifications" at bounding box center [48, 265] width 28 height 6
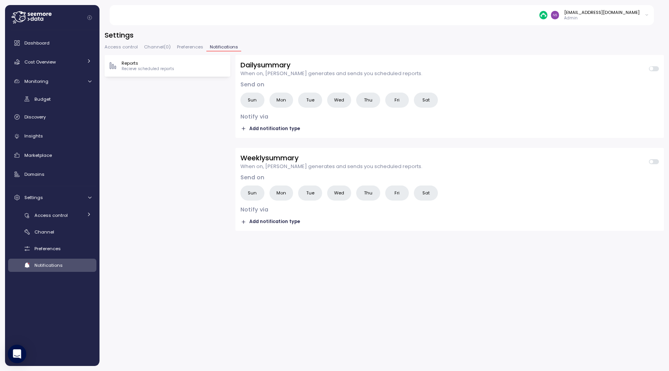
click at [189, 48] on span "Preferences" at bounding box center [190, 47] width 26 height 4
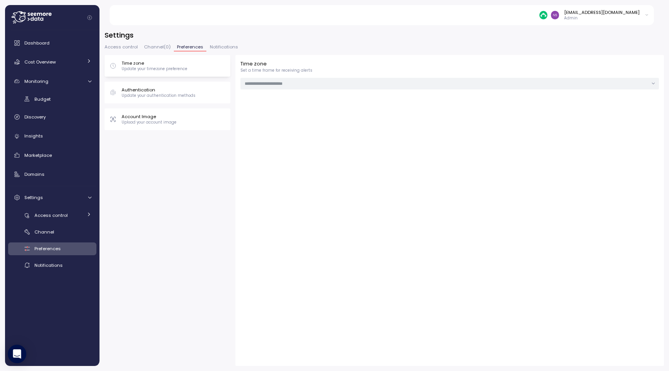
click at [162, 48] on span "Channel ( 0 )" at bounding box center [157, 47] width 27 height 4
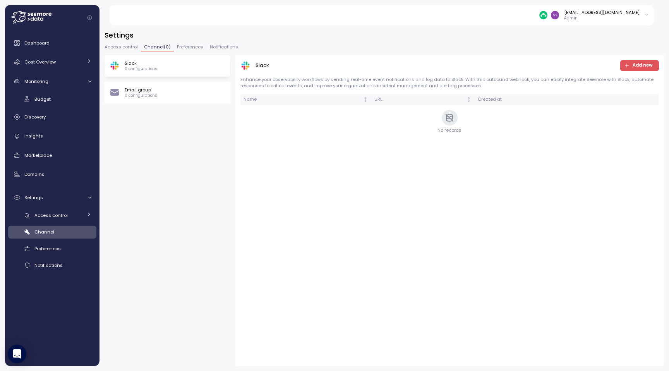
click at [160, 68] on div "Slack 0 configurations" at bounding box center [168, 66] width 116 height 12
click at [628, 68] on span "Add new" at bounding box center [638, 65] width 29 height 10
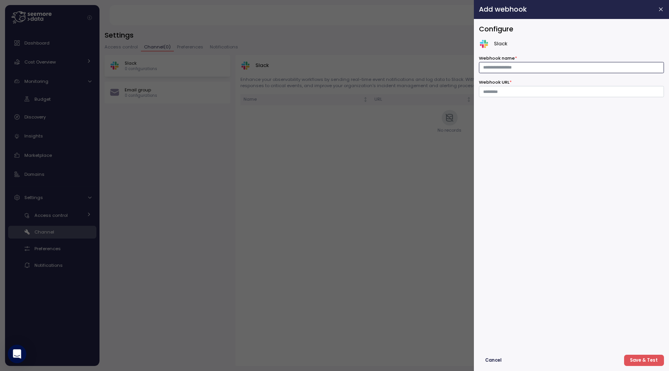
click at [500, 66] on input "Webhook name *" at bounding box center [571, 67] width 185 height 11
click at [501, 71] on input "**********" at bounding box center [571, 67] width 185 height 11
type input "**********"
paste input "**********"
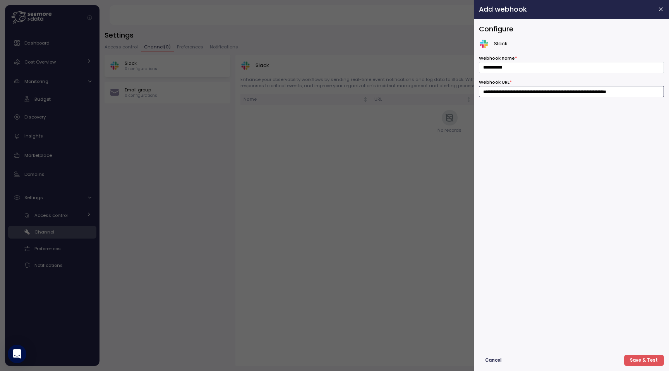
scroll to position [0, 21]
type input "**********"
click at [634, 360] on span "Save & Test" at bounding box center [644, 360] width 28 height 10
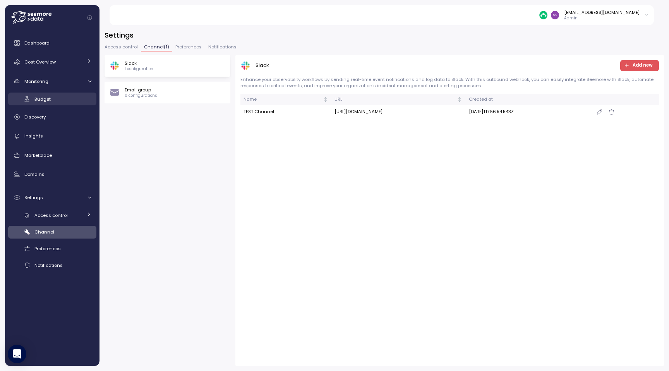
click at [52, 102] on div "Budget" at bounding box center [62, 99] width 57 height 8
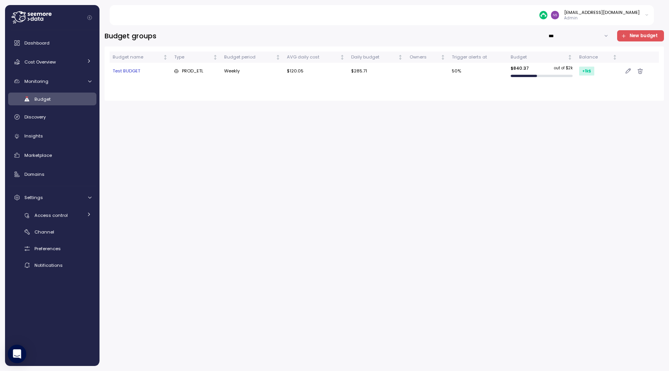
click at [628, 71] on icon "button" at bounding box center [628, 71] width 5 height 6
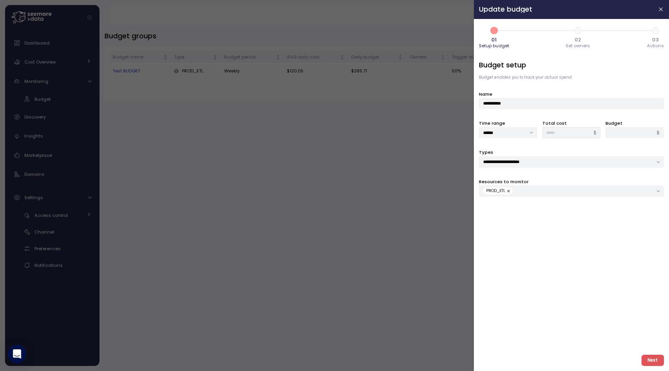
click at [653, 356] on span "Next" at bounding box center [653, 360] width 10 height 10
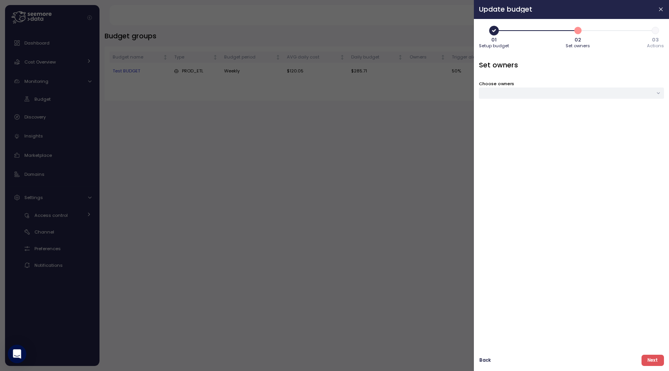
click at [653, 357] on span "Next" at bounding box center [653, 360] width 10 height 10
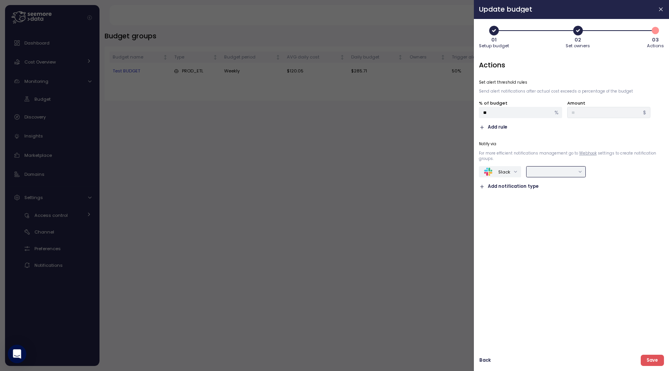
click at [554, 174] on input "text" at bounding box center [553, 172] width 44 height 7
click at [554, 188] on div "TEST Channel" at bounding box center [553, 187] width 31 height 6
click at [641, 315] on div "Actions Set alert threshold rules Send alert notifications after actual cost ex…" at bounding box center [571, 204] width 185 height 289
click at [645, 360] on button "Save" at bounding box center [652, 360] width 23 height 11
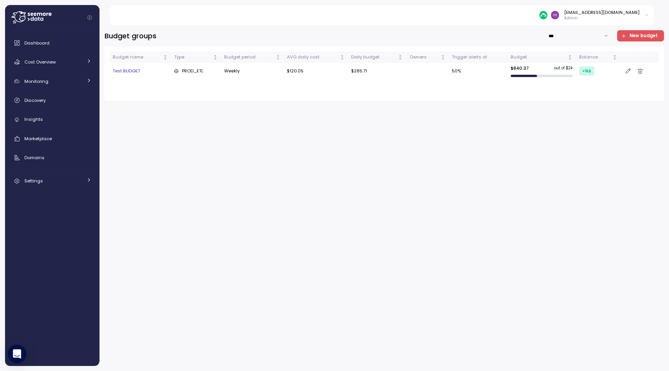
click at [626, 71] on icon "button" at bounding box center [628, 71] width 5 height 6
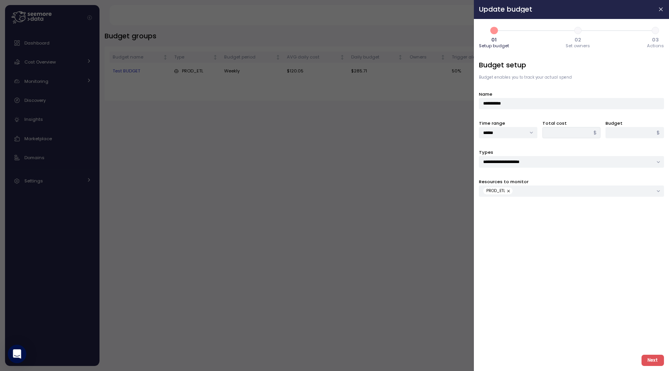
type input "*****"
click at [579, 30] on span "2" at bounding box center [578, 30] width 13 height 13
click at [649, 368] on div "**********" at bounding box center [571, 195] width 195 height 352
click at [649, 365] on span "Next" at bounding box center [653, 360] width 10 height 10
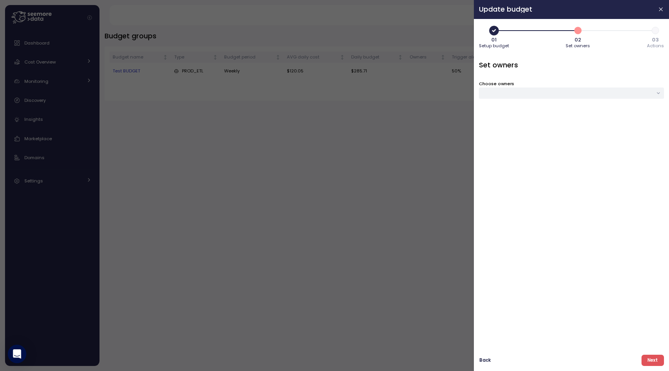
click at [554, 95] on div at bounding box center [571, 93] width 185 height 11
click at [616, 138] on div "[EMAIL_ADDRESS][DOMAIN_NAME]" at bounding box center [630, 140] width 76 height 6
click at [645, 159] on span "Save" at bounding box center [648, 160] width 11 height 10
click at [655, 359] on span "Next" at bounding box center [653, 360] width 10 height 10
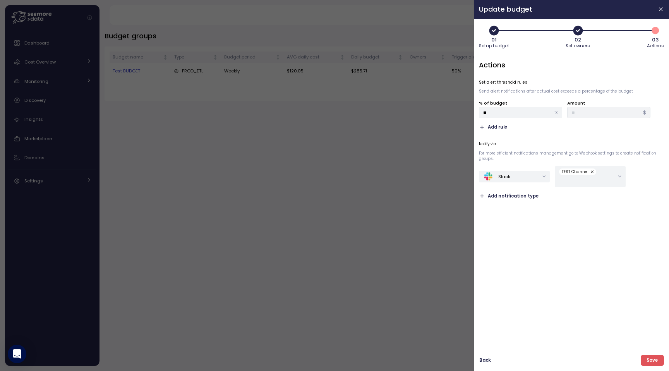
click at [655, 359] on span "Save" at bounding box center [652, 360] width 11 height 10
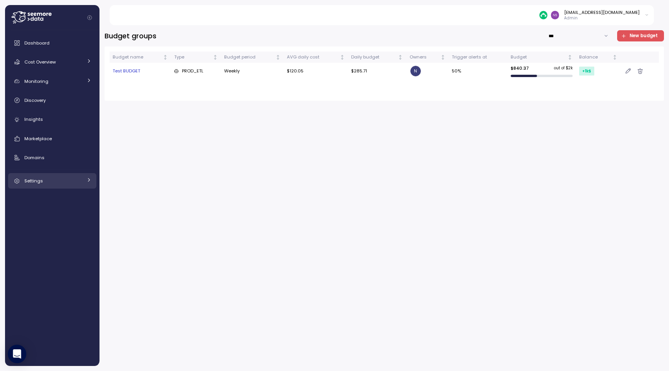
click at [74, 175] on link "Settings" at bounding box center [52, 180] width 88 height 15
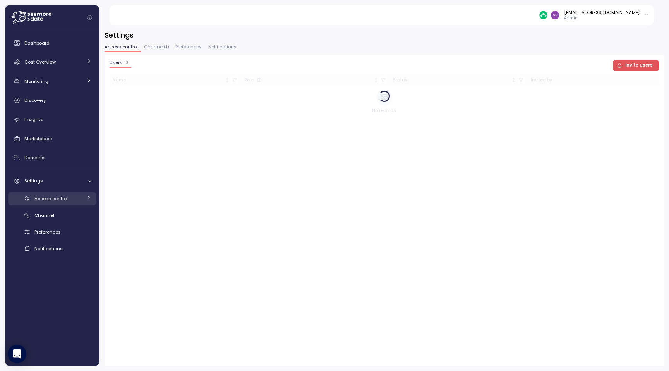
click at [76, 198] on div "Access control" at bounding box center [58, 199] width 48 height 8
click at [76, 213] on div "Users" at bounding box center [68, 215] width 47 height 8
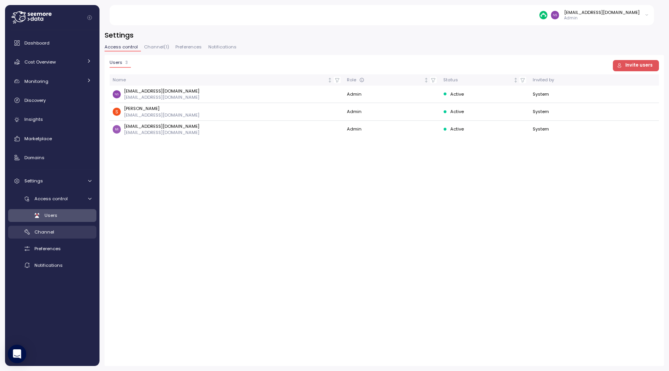
click at [77, 228] on div "Channel" at bounding box center [62, 232] width 57 height 8
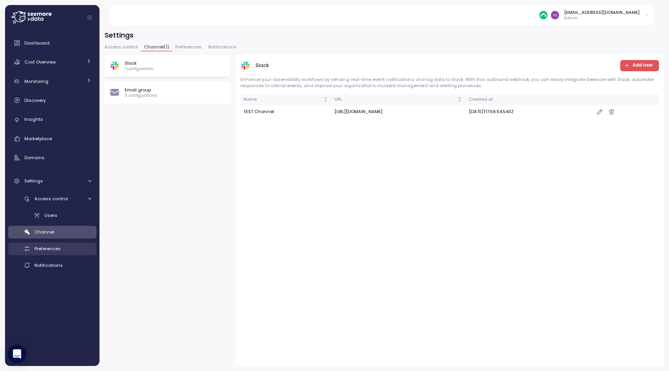
click at [76, 245] on div "Preferences" at bounding box center [62, 249] width 57 height 8
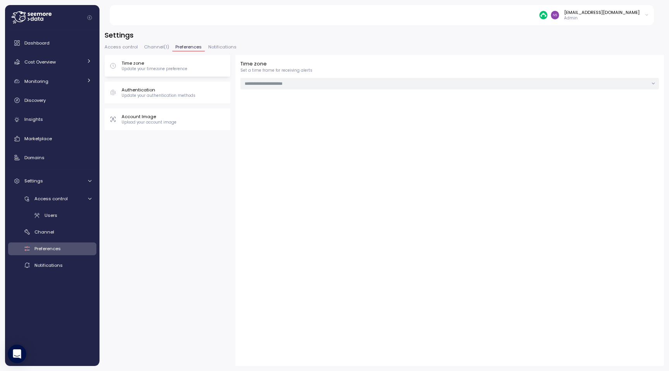
type input "**********"
click at [76, 260] on link "Notifications" at bounding box center [52, 265] width 88 height 13
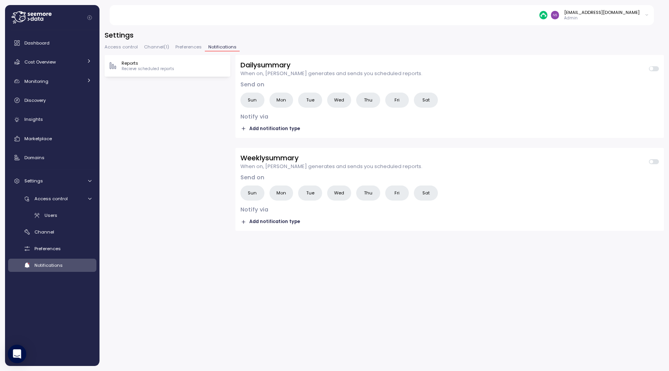
click at [168, 69] on p "Recieve scheduled reports" at bounding box center [148, 68] width 53 height 5
click at [269, 127] on span "Add notification type" at bounding box center [274, 128] width 51 height 7
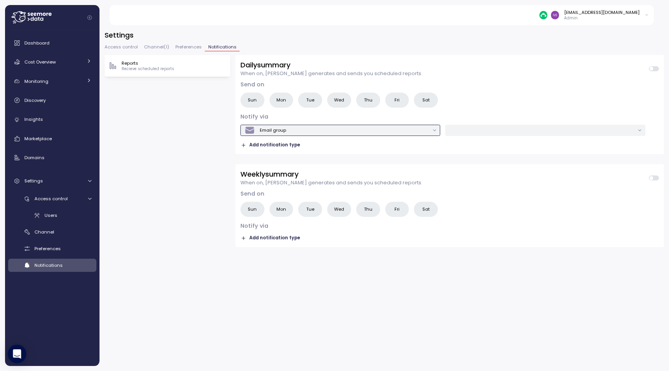
click at [434, 132] on button "Email group" at bounding box center [341, 130] width 200 height 11
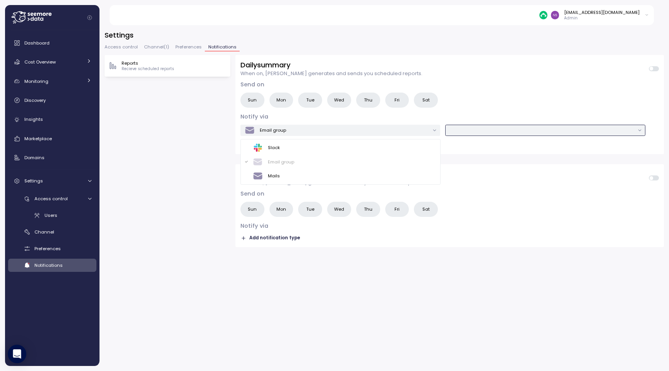
click at [451, 132] on input "text" at bounding box center [542, 130] width 185 height 7
click at [641, 132] on div at bounding box center [545, 130] width 200 height 11
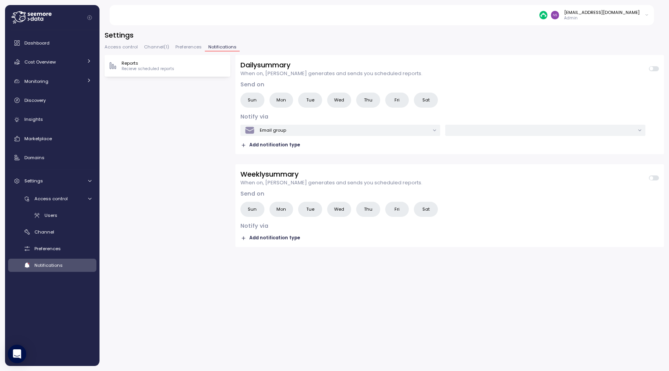
click at [248, 98] on label "Sun" at bounding box center [253, 100] width 24 height 15
click at [274, 98] on label "Mon" at bounding box center [282, 100] width 24 height 15
click at [317, 98] on label "Tue" at bounding box center [310, 100] width 24 height 15
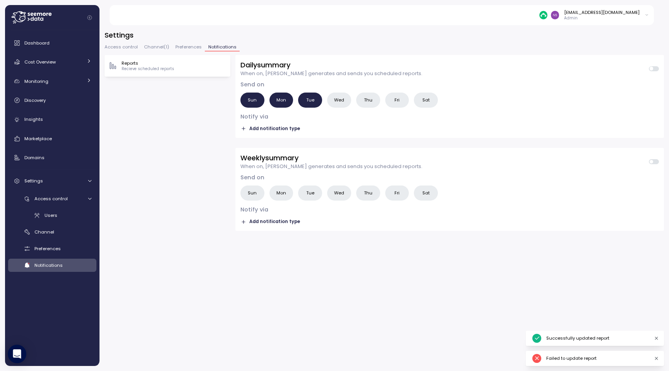
click at [340, 103] on span "Wed" at bounding box center [339, 100] width 10 height 8
click at [363, 103] on label "Thu" at bounding box center [368, 100] width 24 height 15
click at [389, 103] on label "Fri" at bounding box center [397, 100] width 24 height 15
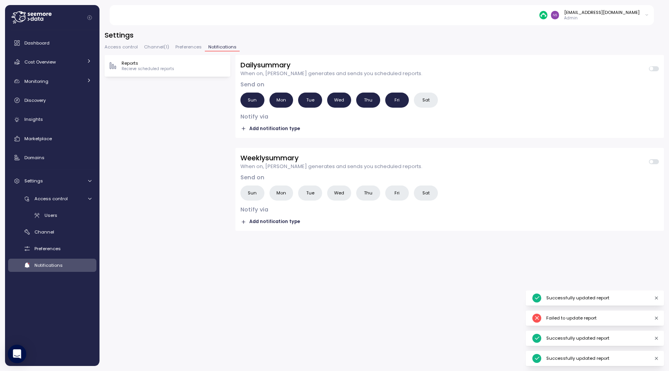
click at [422, 103] on label "Sat" at bounding box center [426, 100] width 24 height 15
click at [273, 131] on span "Add notification type" at bounding box center [274, 128] width 51 height 7
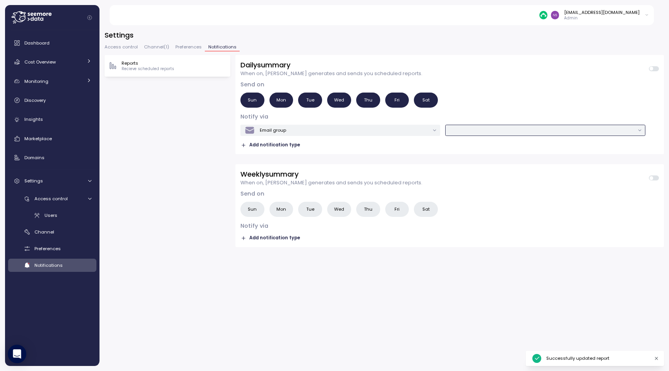
click at [460, 132] on input "text" at bounding box center [542, 130] width 185 height 7
type input "**********"
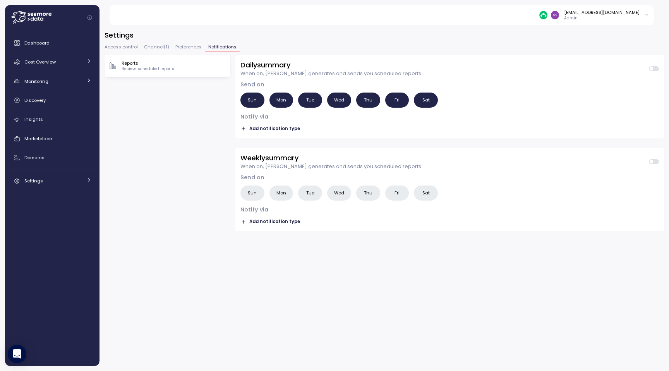
click at [277, 129] on span "Add notification type" at bounding box center [274, 128] width 51 height 7
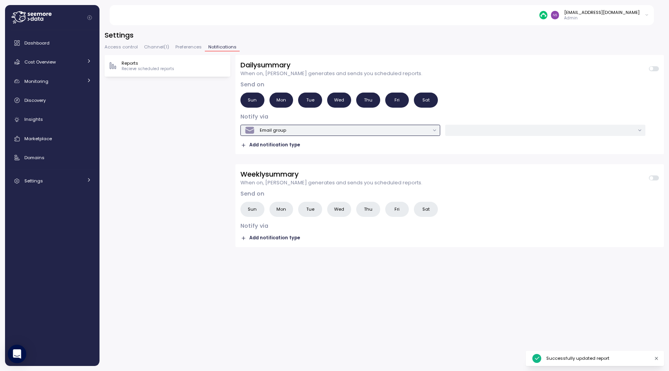
click at [435, 132] on button "Email group" at bounding box center [341, 130] width 200 height 11
click at [456, 67] on div "Daily summary When on, [PERSON_NAME] generates and sends you scheduled reports." at bounding box center [450, 68] width 419 height 17
click at [266, 146] on span "Add notification type" at bounding box center [274, 144] width 51 height 7
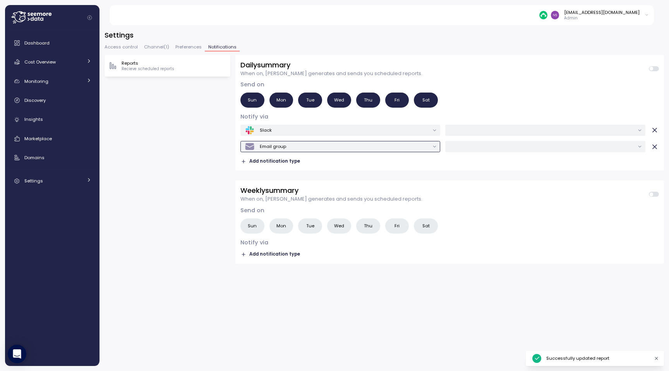
click at [277, 147] on div "Email group" at bounding box center [273, 146] width 26 height 6
click at [641, 146] on div at bounding box center [545, 146] width 200 height 11
click at [641, 150] on div at bounding box center [545, 146] width 200 height 11
click at [640, 148] on div at bounding box center [545, 146] width 200 height 11
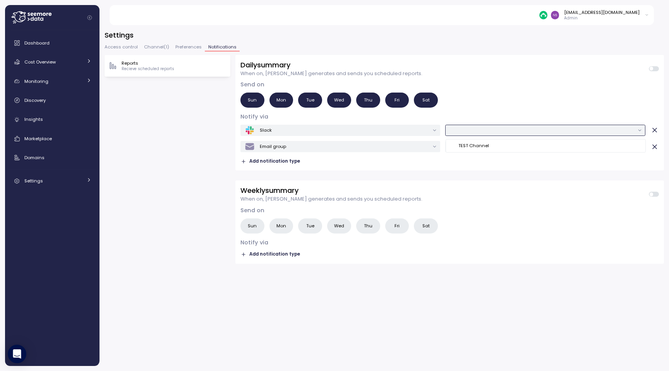
click at [640, 132] on div at bounding box center [545, 130] width 200 height 11
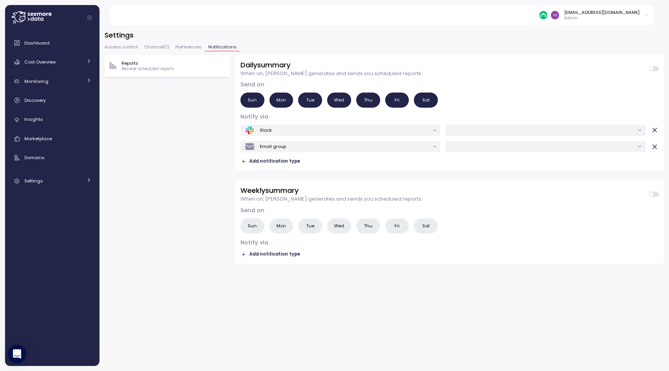
click at [652, 68] on span at bounding box center [652, 69] width 4 height 4
click at [640, 130] on div at bounding box center [545, 130] width 200 height 11
click at [494, 164] on div "Slack Email group Add notification type" at bounding box center [450, 145] width 419 height 41
click at [493, 150] on div at bounding box center [545, 146] width 200 height 11
paste input "**********"
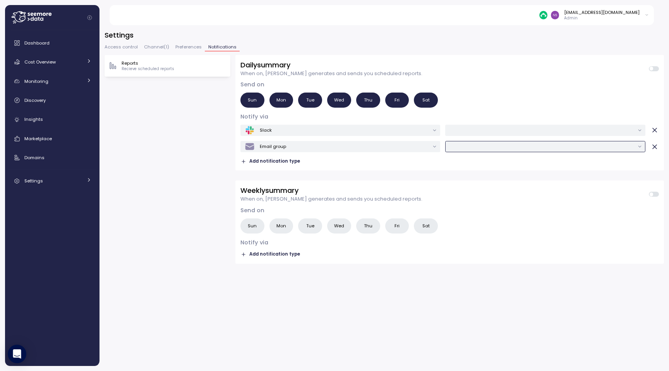
type input "**********"
type input "*********"
click at [614, 140] on div "Slack Email group Add notification type" at bounding box center [450, 145] width 419 height 41
click at [646, 131] on div "Slack" at bounding box center [450, 130] width 419 height 11
click at [643, 131] on div at bounding box center [545, 130] width 200 height 11
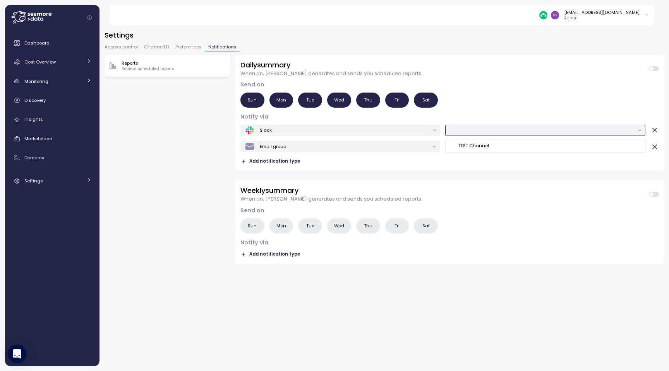
click at [608, 141] on div "TEST Channel" at bounding box center [545, 146] width 197 height 10
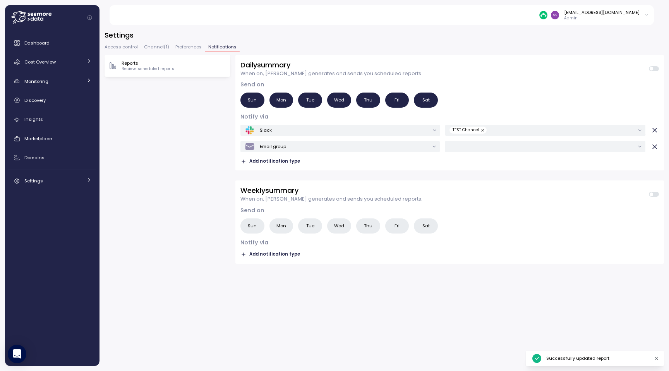
click at [523, 88] on h4 "Send on" at bounding box center [450, 85] width 419 height 8
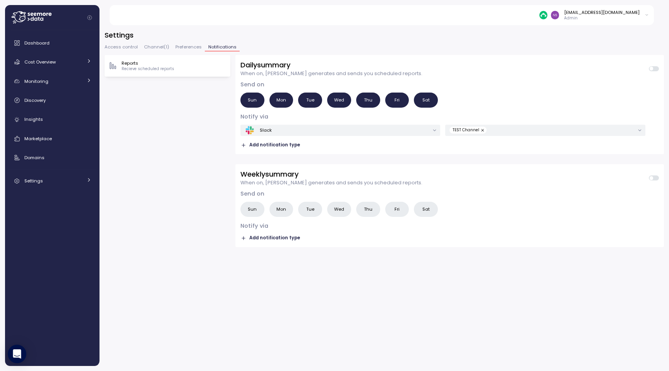
click at [279, 141] on button "Add notification type" at bounding box center [271, 145] width 60 height 8
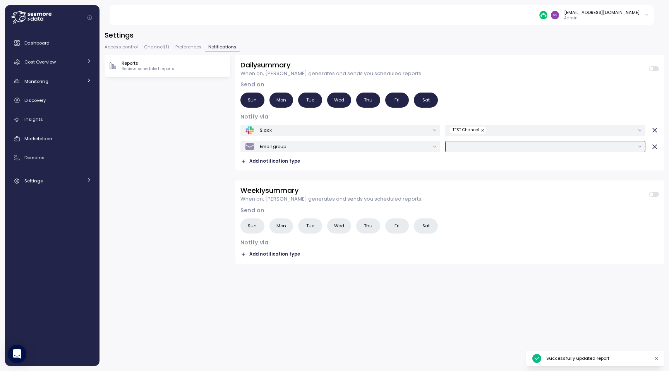
click at [484, 151] on div at bounding box center [545, 146] width 200 height 11
type input "**********"
click at [535, 153] on div "Slack TEST Channel Email group Add notification type" at bounding box center [450, 145] width 419 height 41
click at [519, 144] on input "text" at bounding box center [542, 146] width 185 height 7
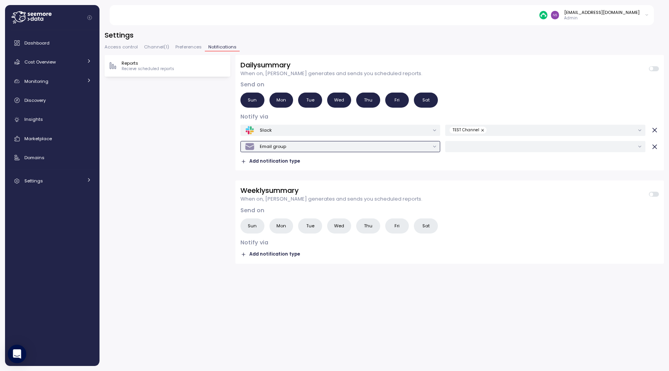
click at [377, 147] on div "Email group" at bounding box center [337, 146] width 185 height 10
click at [350, 193] on div "Mails" at bounding box center [340, 192] width 191 height 10
click at [476, 144] on input "text" at bounding box center [546, 146] width 192 height 7
type input "**********"
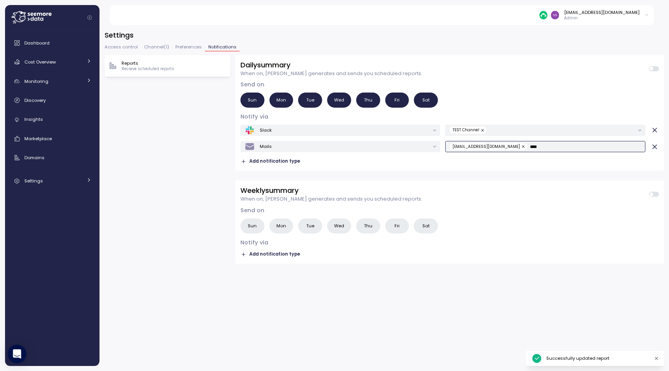
type input "*****"
click at [398, 264] on div "Daily summary When on, [PERSON_NAME] generates and sends you scheduled reports.…" at bounding box center [450, 210] width 429 height 311
click at [536, 150] on div "[EMAIL_ADDRESS][DOMAIN_NAME]" at bounding box center [545, 146] width 200 height 11
click at [474, 172] on div "Daily summary When on, [PERSON_NAME] generates and sends you scheduled reports.…" at bounding box center [450, 159] width 429 height 209
